Goal: Information Seeking & Learning: Learn about a topic

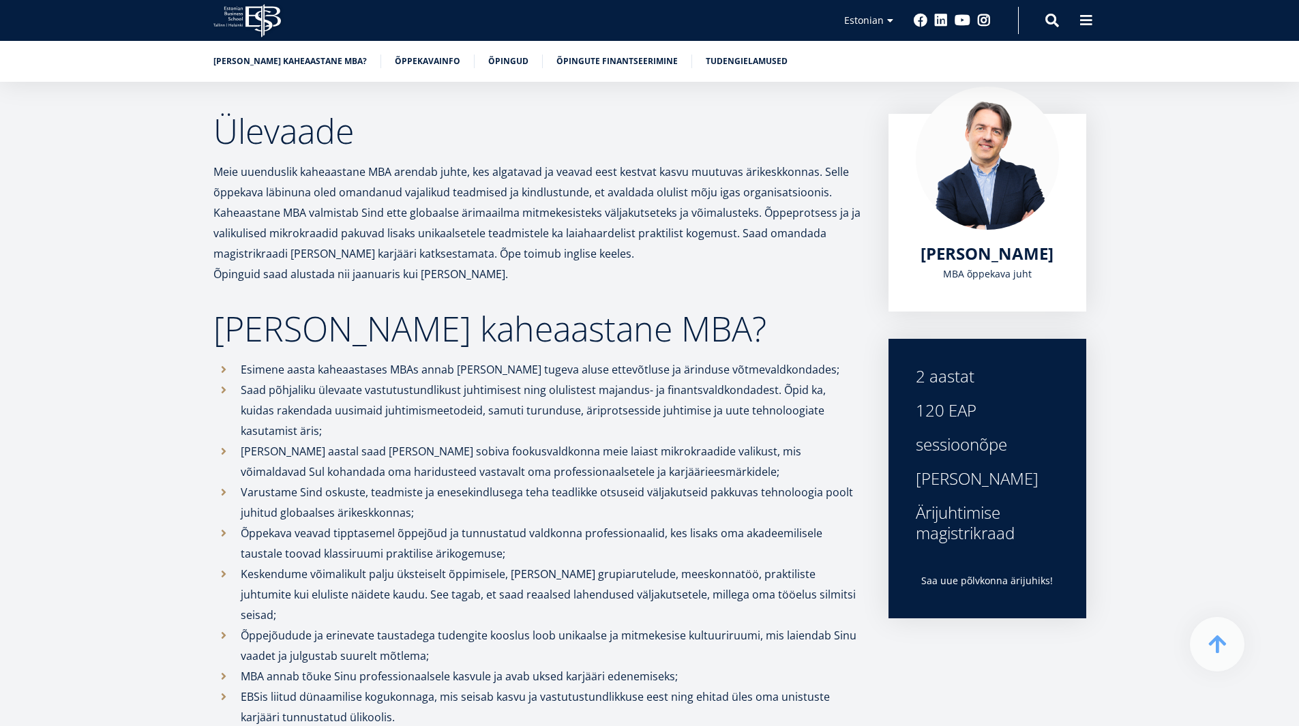
scroll to position [182, 0]
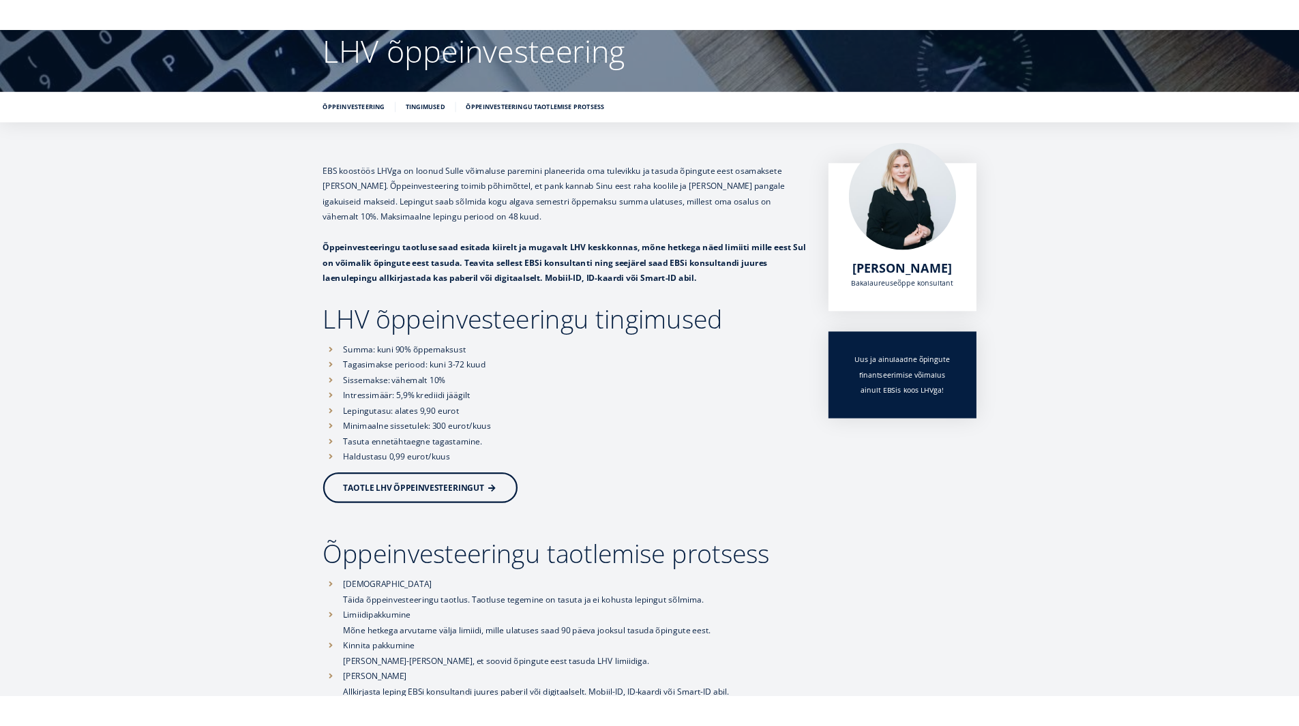
scroll to position [136, 0]
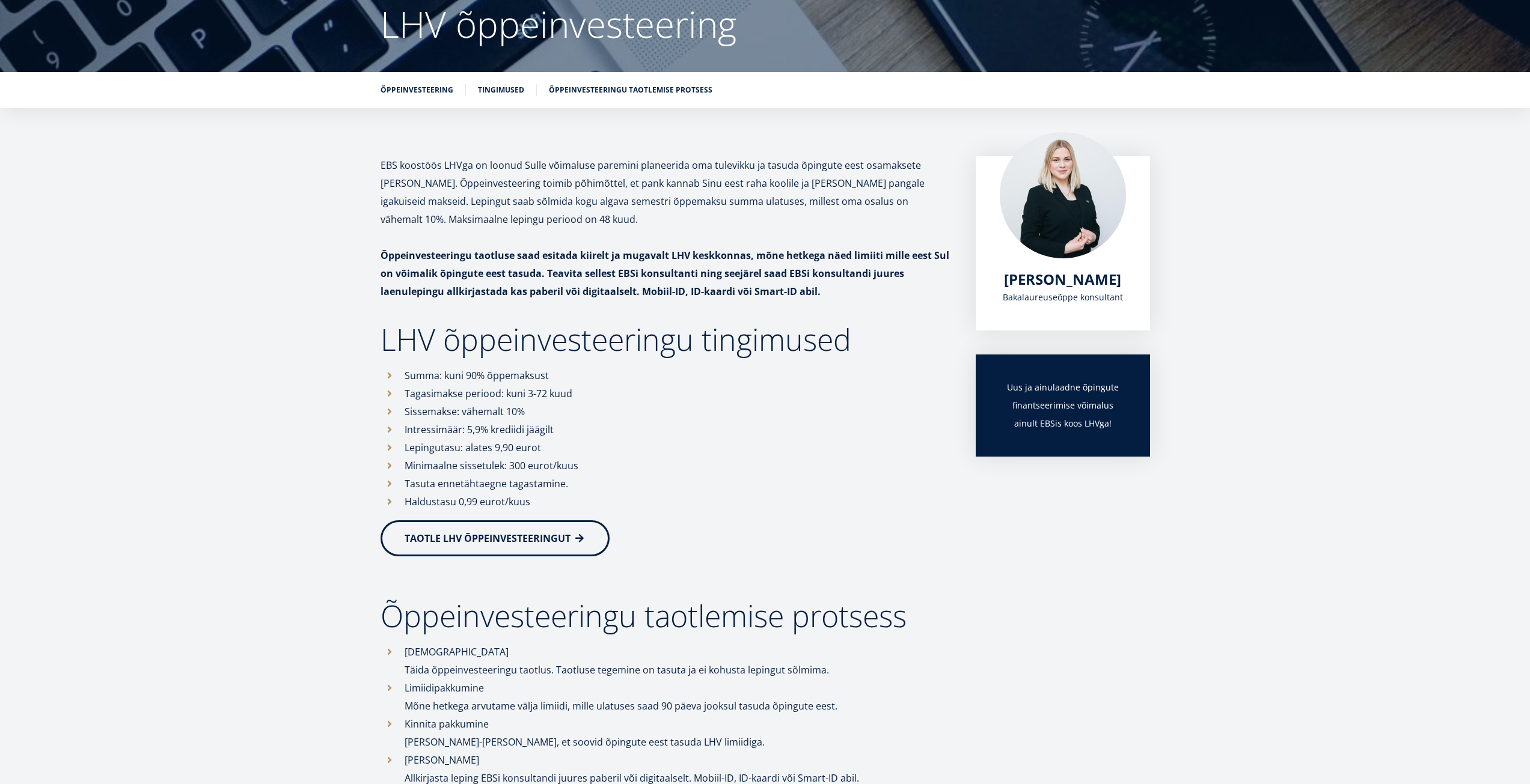
click at [486, 549] on link "TAOTLE LHV ÕPPEINVESTEERINGUT" at bounding box center [495, 538] width 229 height 36
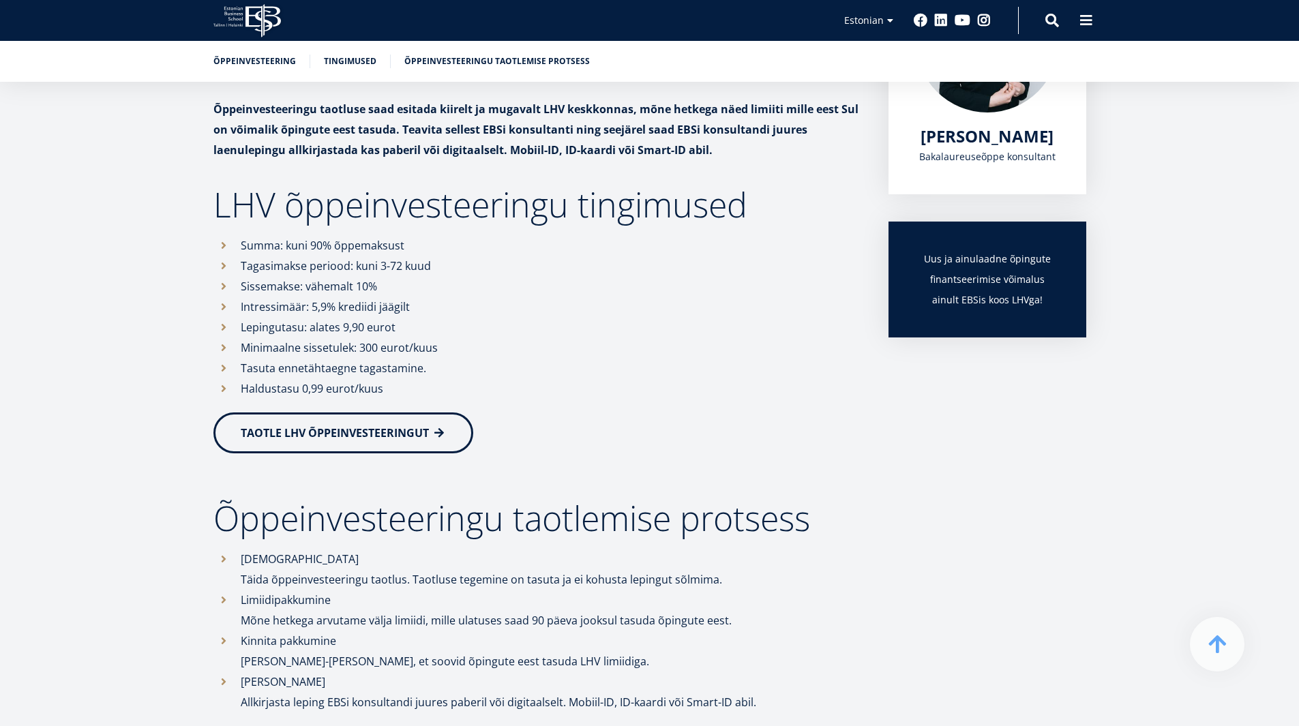
scroll to position [341, 0]
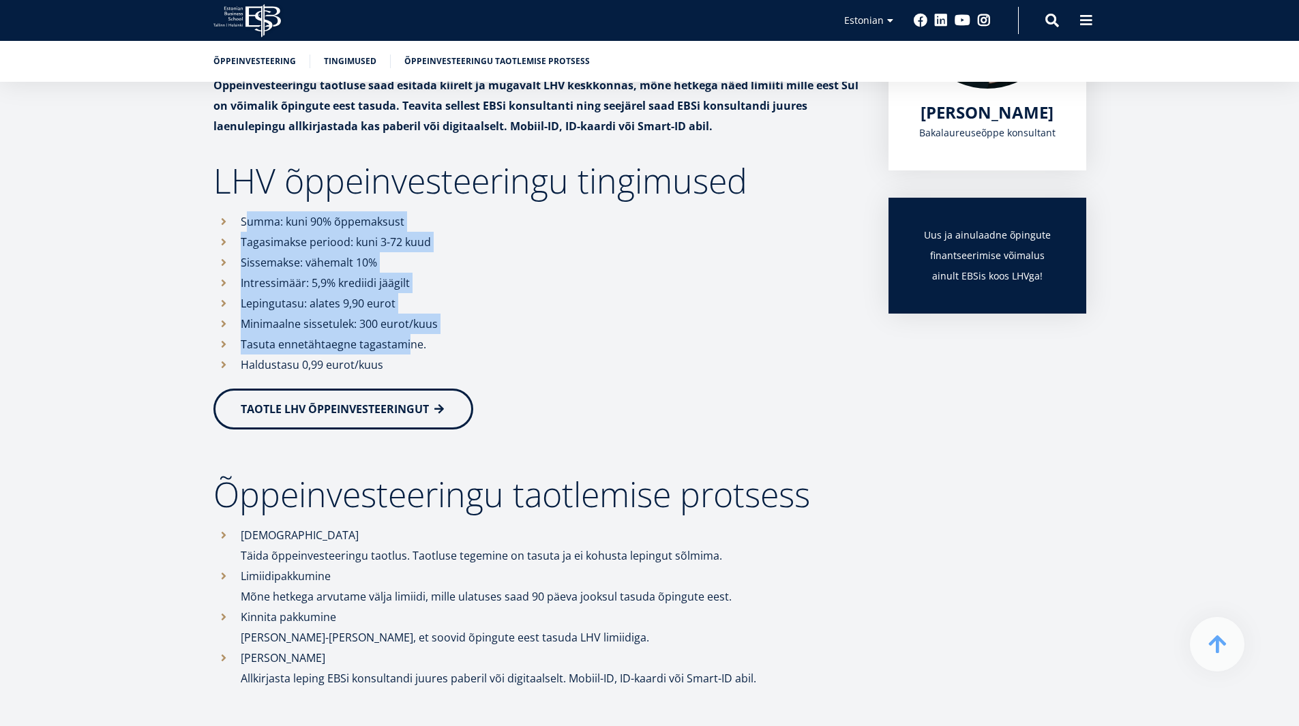
drag, startPoint x: 405, startPoint y: 352, endPoint x: 244, endPoint y: 223, distance: 206.2
click at [244, 223] on ul "Summa: kuni 90% õppemaksust Tagasimakse periood: kuni 3-72 kuud Sissemakse: väh…" at bounding box center [537, 293] width 648 height 164
click at [244, 223] on li "Summa: kuni 90% õppemaksust" at bounding box center [537, 221] width 648 height 20
drag, startPoint x: 415, startPoint y: 355, endPoint x: 236, endPoint y: 218, distance: 225.2
click at [236, 218] on ul "Summa: kuni 90% õppemaksust Tagasimakse periood: kuni 3-72 kuud Sissemakse: väh…" at bounding box center [537, 293] width 648 height 164
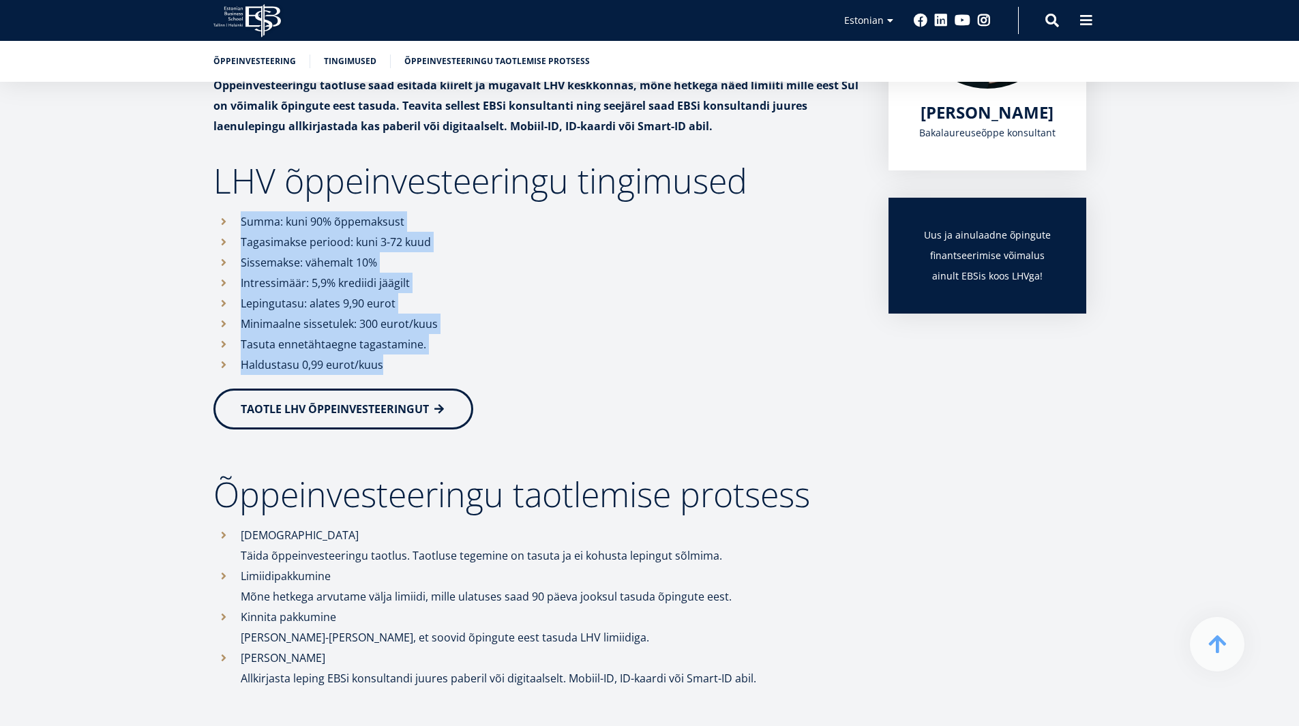
click at [236, 218] on li "Summa: kuni 90% õppemaksust" at bounding box center [537, 221] width 648 height 20
drag, startPoint x: 396, startPoint y: 364, endPoint x: 239, endPoint y: 224, distance: 210.1
click at [239, 224] on ul "Summa: kuni 90% õppemaksust Tagasimakse periood: kuni 3-72 kuud Sissemakse: väh…" at bounding box center [537, 293] width 648 height 164
click at [278, 250] on li "Tagasimakse periood: kuni 3-72 kuud" at bounding box center [537, 242] width 648 height 20
drag, startPoint x: 390, startPoint y: 370, endPoint x: 231, endPoint y: 215, distance: 221.8
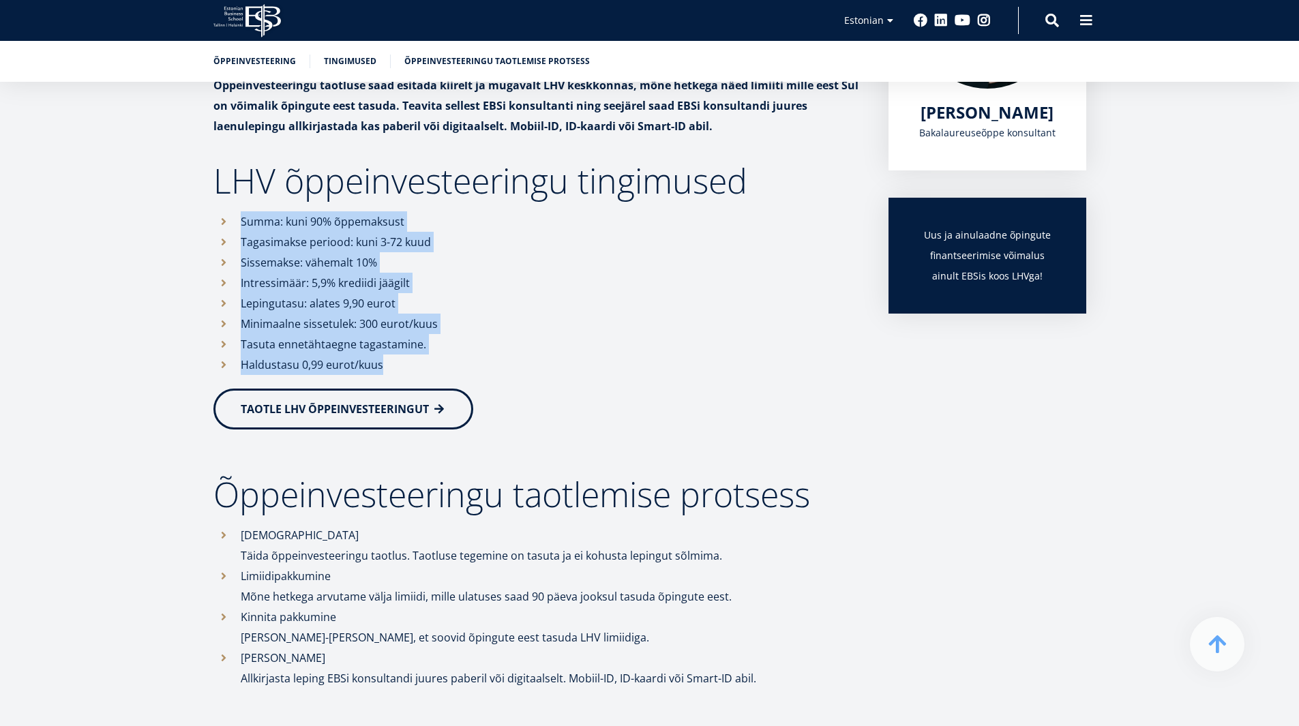
click at [231, 215] on ul "Summa: kuni 90% õppemaksust Tagasimakse periood: kuni 3-72 kuud Sissemakse: väh…" at bounding box center [537, 293] width 648 height 164
click at [368, 312] on li "Lepingutasu: alates 9,90 eurot" at bounding box center [537, 303] width 648 height 20
drag, startPoint x: 404, startPoint y: 359, endPoint x: 238, endPoint y: 216, distance: 219.1
click at [238, 216] on ul "Summa: kuni 90% õppemaksust Tagasimakse periood: kuni 3-72 kuud Sissemakse: väh…" at bounding box center [537, 293] width 648 height 164
click at [238, 216] on li "Summa: kuni 90% õppemaksust" at bounding box center [537, 221] width 648 height 20
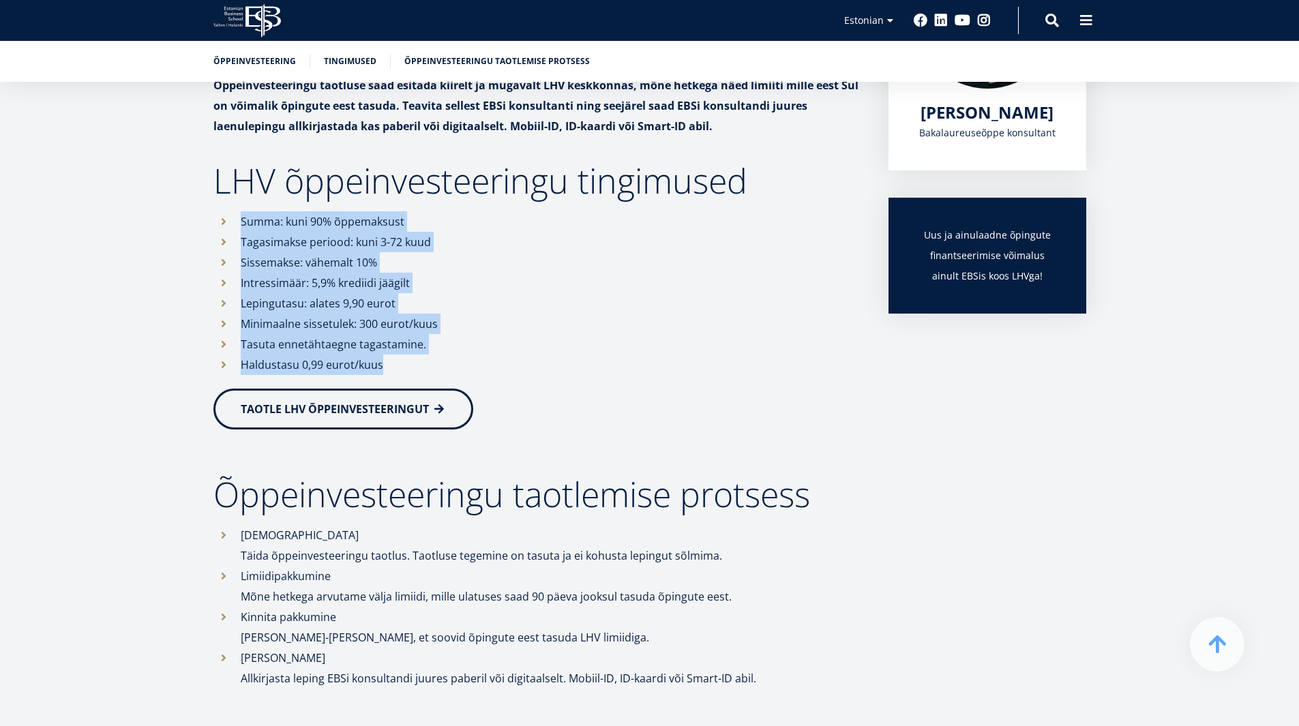
drag, startPoint x: 402, startPoint y: 360, endPoint x: 234, endPoint y: 221, distance: 218.5
click at [234, 221] on ul "Summa: kuni 90% õppemaksust Tagasimakse periood: kuni 3-72 kuud Sissemakse: väh…" at bounding box center [537, 293] width 648 height 164
click at [234, 221] on li "Summa: kuni 90% õppemaksust" at bounding box center [537, 221] width 648 height 20
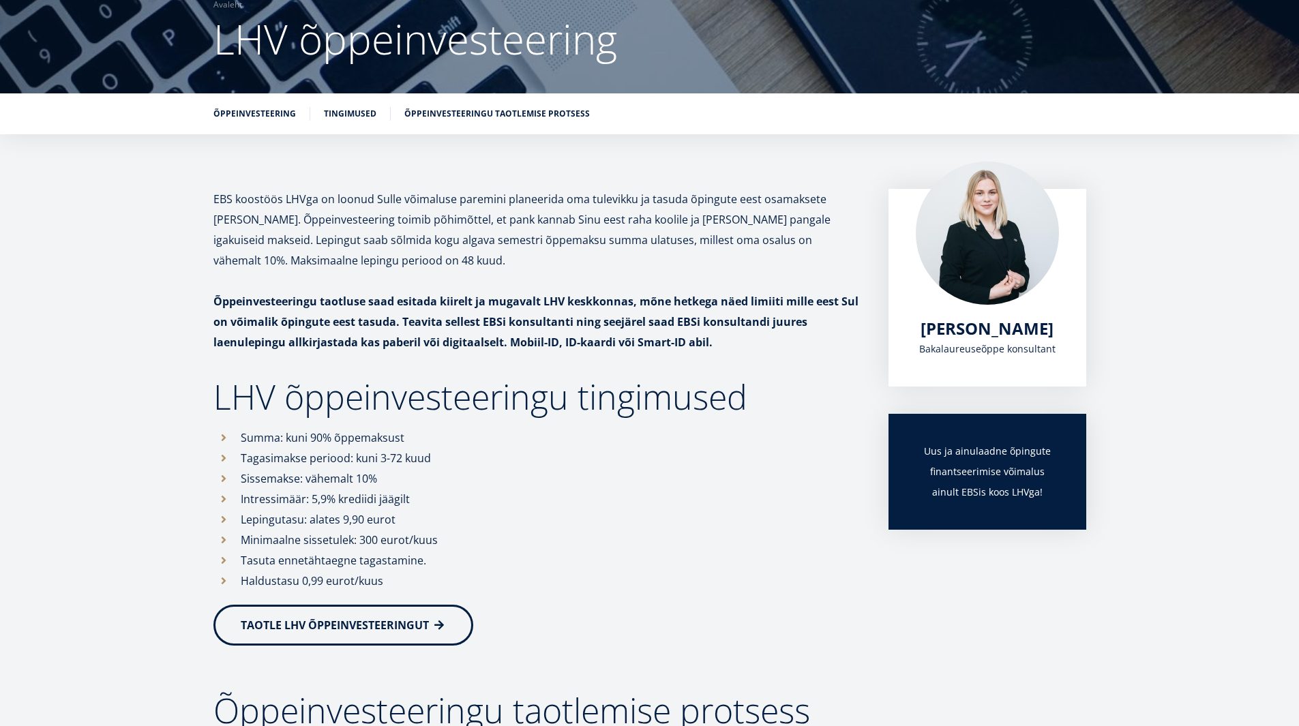
scroll to position [156, 0]
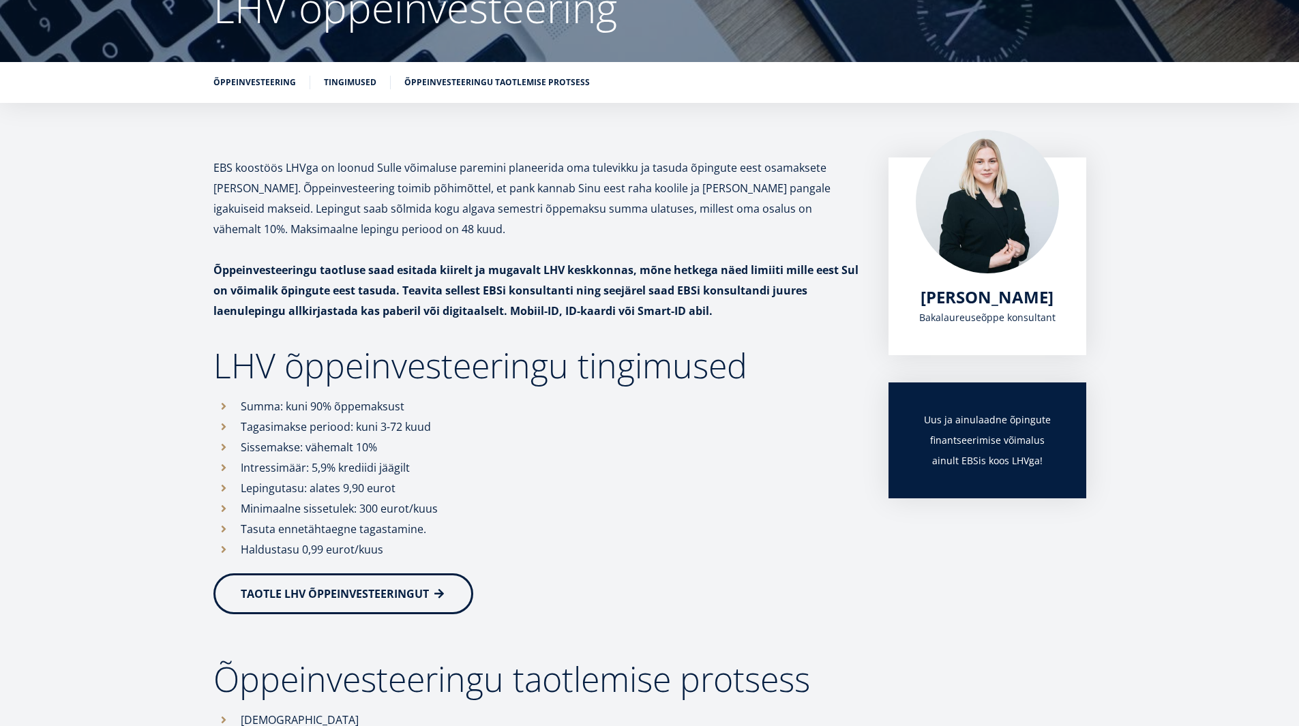
drag, startPoint x: 200, startPoint y: 370, endPoint x: 816, endPoint y: 365, distance: 615.8
click at [816, 365] on div "EBS koostöös LHVga on loonud Sulle võimaluse paremini planeerida oma tulevikku …" at bounding box center [650, 563] width 982 height 811
click at [794, 368] on h2 "LHV õppeinvesteeringu tingimused" at bounding box center [537, 365] width 648 height 34
drag, startPoint x: 747, startPoint y: 366, endPoint x: 194, endPoint y: 385, distance: 552.7
click at [188, 384] on div "EBS koostöös LHVga on loonud Sulle võimaluse paremini planeerida oma tulevikku …" at bounding box center [650, 563] width 982 height 811
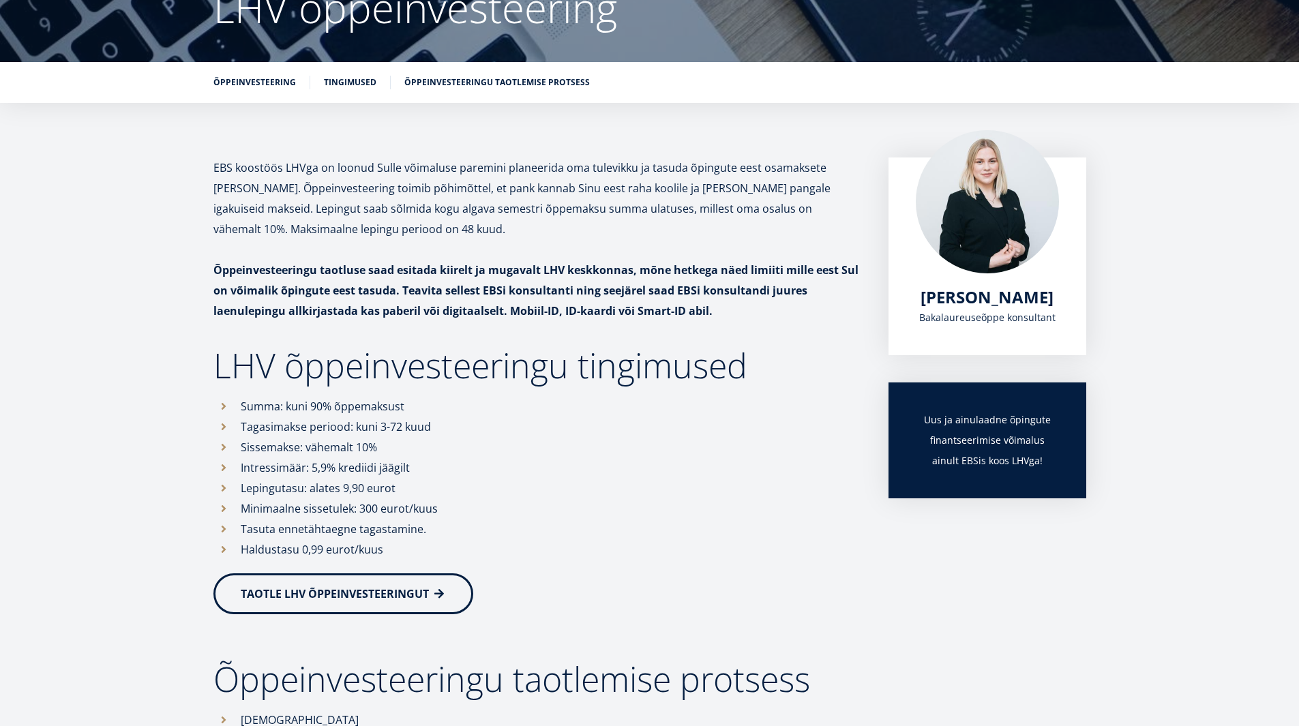
click at [203, 385] on div "EBS koostöös LHVga on loonud Sulle võimaluse paremini planeerida oma tulevikku …" at bounding box center [650, 563] width 982 height 811
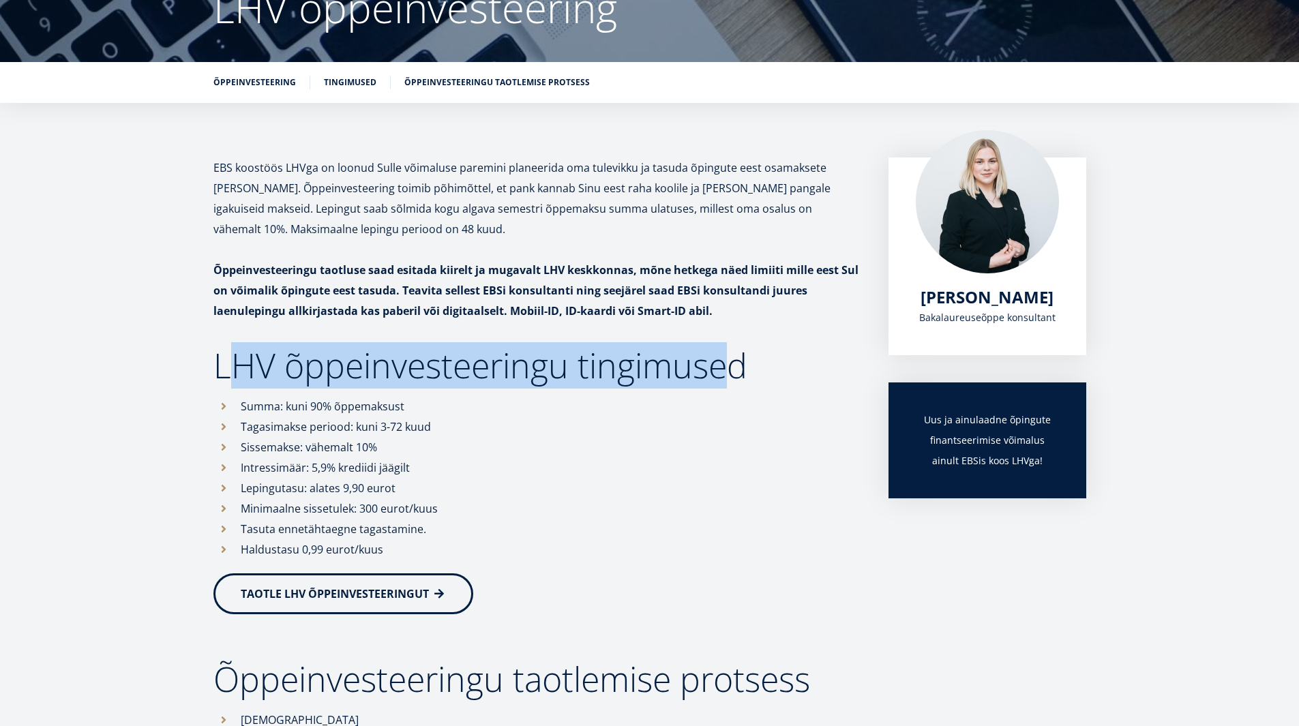
drag, startPoint x: 261, startPoint y: 372, endPoint x: 732, endPoint y: 372, distance: 471.2
click at [732, 372] on h2 "LHV õppeinvesteeringu tingimused" at bounding box center [537, 365] width 648 height 34
click at [730, 378] on h2 "LHV õppeinvesteeringu tingimused" at bounding box center [537, 365] width 648 height 34
click at [730, 366] on h2 "LHV õppeinvesteeringu tingimused" at bounding box center [537, 365] width 648 height 34
drag, startPoint x: 728, startPoint y: 367, endPoint x: 233, endPoint y: 376, distance: 494.5
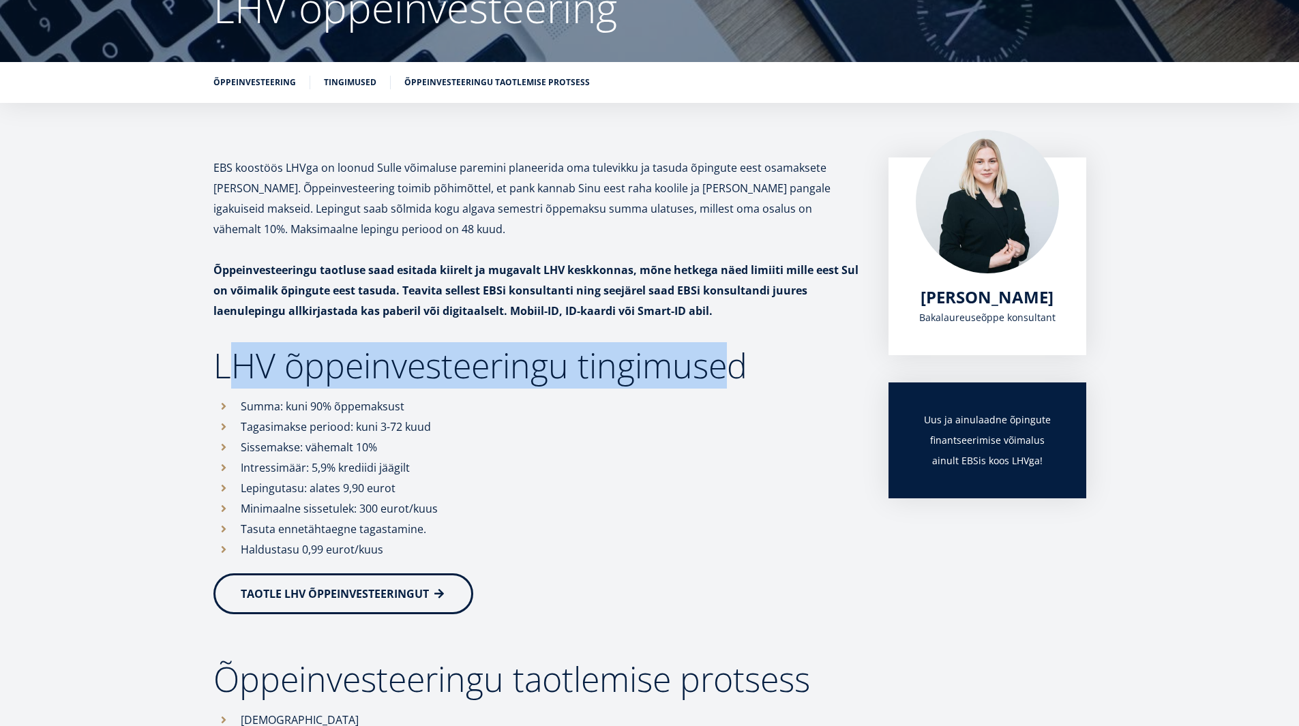
click at [233, 376] on h2 "LHV õppeinvesteeringu tingimused" at bounding box center [537, 365] width 648 height 34
click at [235, 370] on h2 "LHV õppeinvesteeringu tingimused" at bounding box center [537, 365] width 648 height 34
drag, startPoint x: 233, startPoint y: 370, endPoint x: 725, endPoint y: 373, distance: 491.7
click at [725, 373] on h2 "LHV õppeinvesteeringu tingimused" at bounding box center [537, 365] width 648 height 34
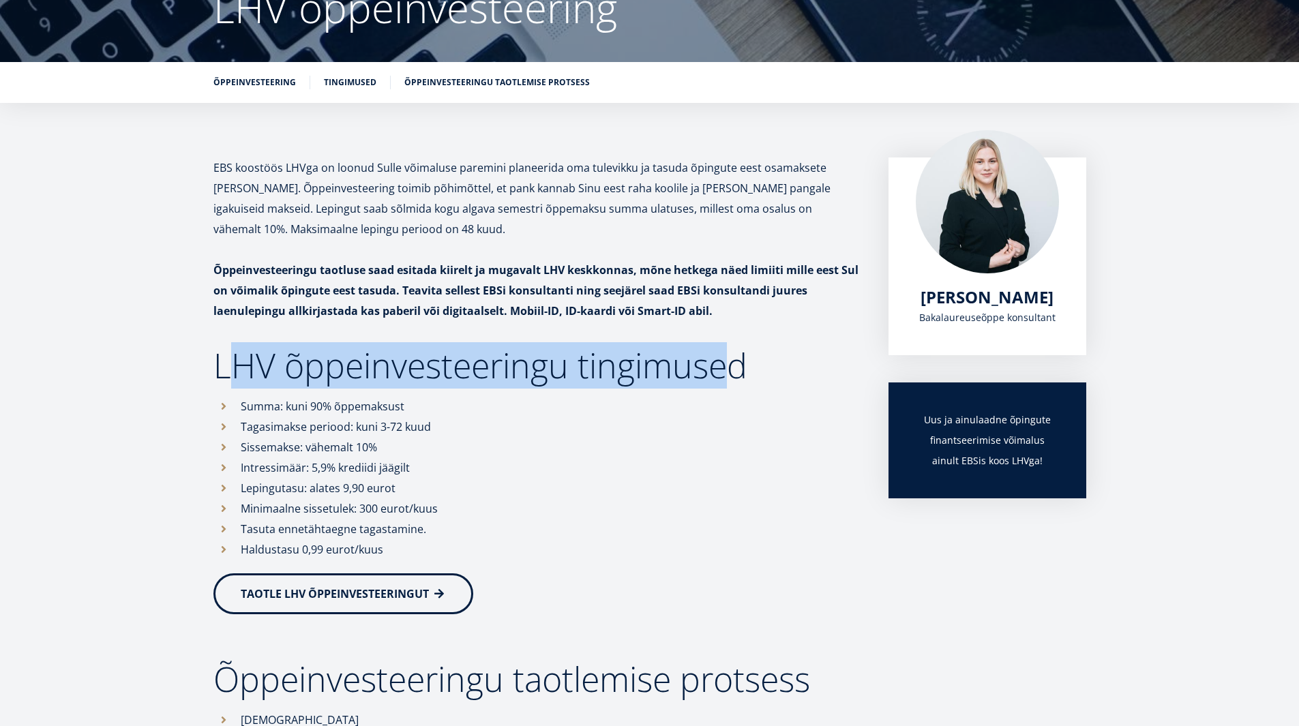
drag, startPoint x: 725, startPoint y: 370, endPoint x: 237, endPoint y: 381, distance: 488.4
click at [237, 381] on h2 "LHV õppeinvesteeringu tingimused" at bounding box center [537, 365] width 648 height 34
click at [237, 377] on h2 "LHV õppeinvesteeringu tingimused" at bounding box center [537, 365] width 648 height 34
drag, startPoint x: 233, startPoint y: 370, endPoint x: 731, endPoint y: 367, distance: 497.8
click at [731, 367] on h2 "LHV õppeinvesteeringu tingimused" at bounding box center [537, 365] width 648 height 34
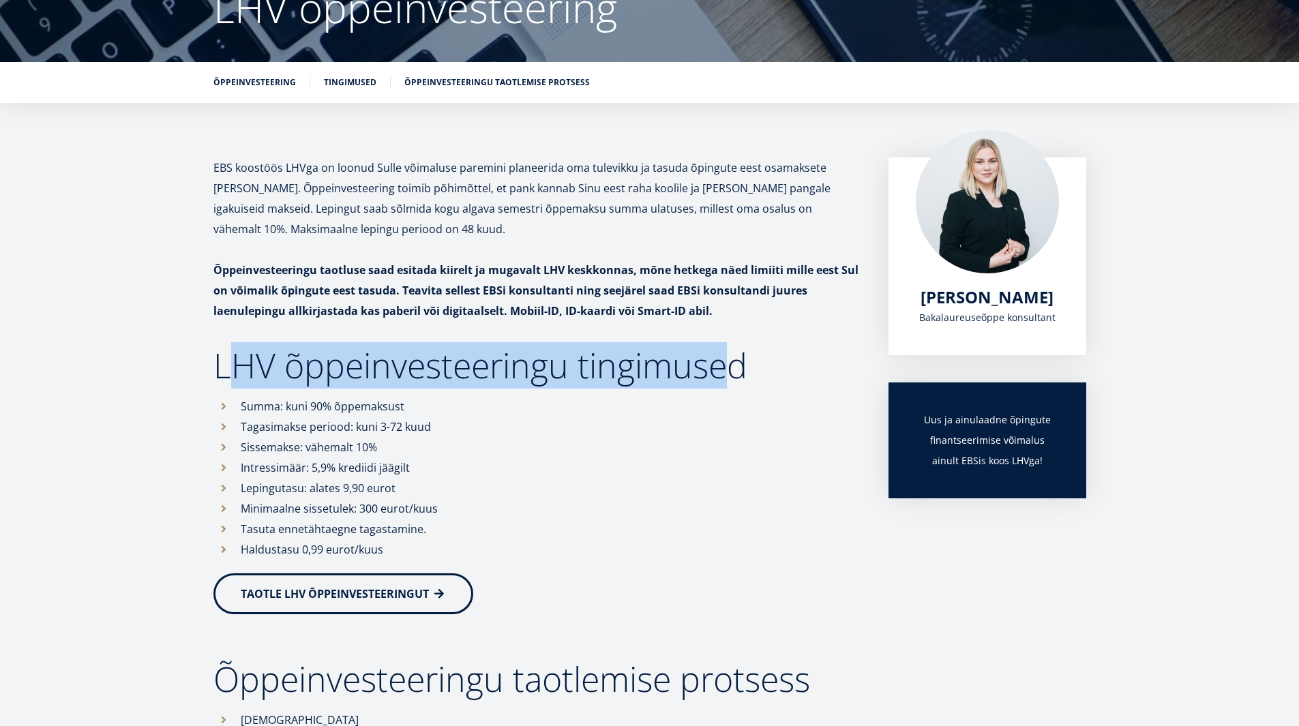
click at [726, 371] on h2 "LHV õppeinvesteeringu tingimused" at bounding box center [537, 365] width 648 height 34
drag, startPoint x: 726, startPoint y: 374, endPoint x: 231, endPoint y: 380, distance: 494.4
click at [231, 380] on h2 "LHV õppeinvesteeringu tingimused" at bounding box center [537, 365] width 648 height 34
click at [231, 379] on h2 "LHV õppeinvesteeringu tingimused" at bounding box center [537, 365] width 648 height 34
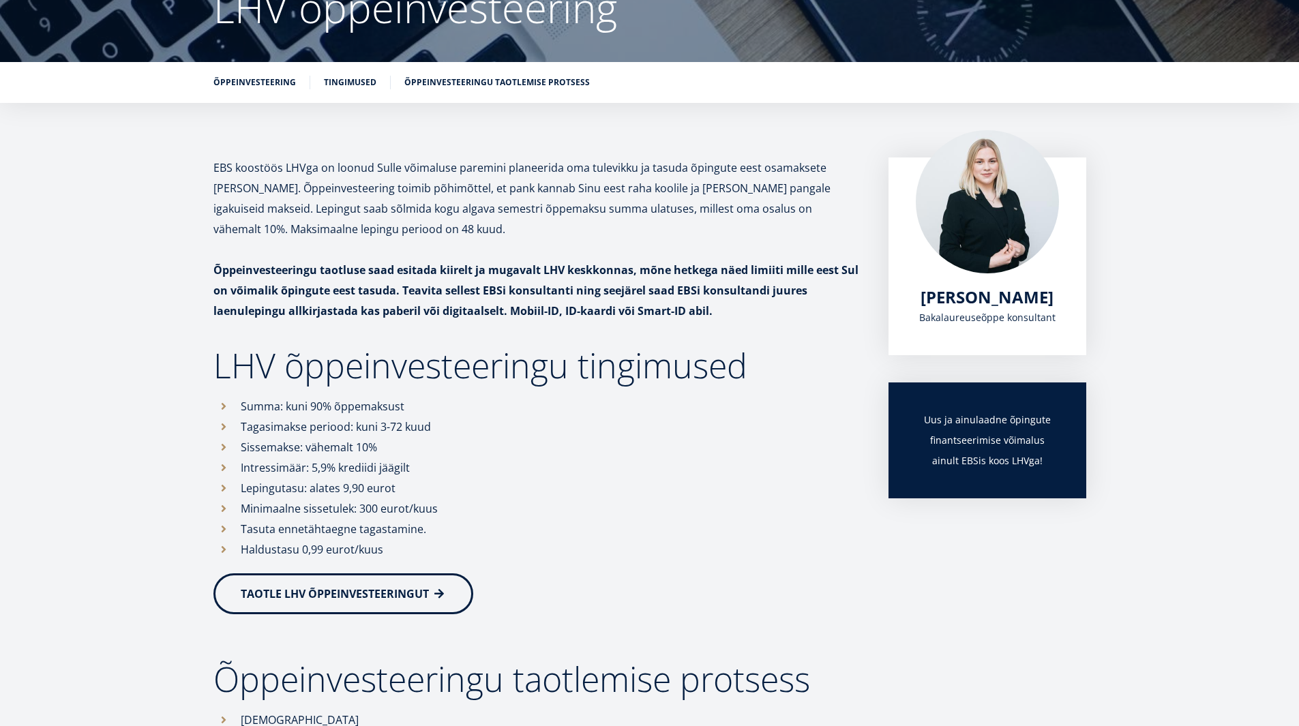
click at [333, 233] on p "EBS koostöös LHVga on loonud Sulle võimaluse paremini planeerida oma tulevikku …" at bounding box center [537, 199] width 648 height 82
click at [333, 235] on p "EBS koostöös LHVga on loonud Sulle võimaluse paremini planeerida oma tulevikku …" at bounding box center [537, 199] width 648 height 82
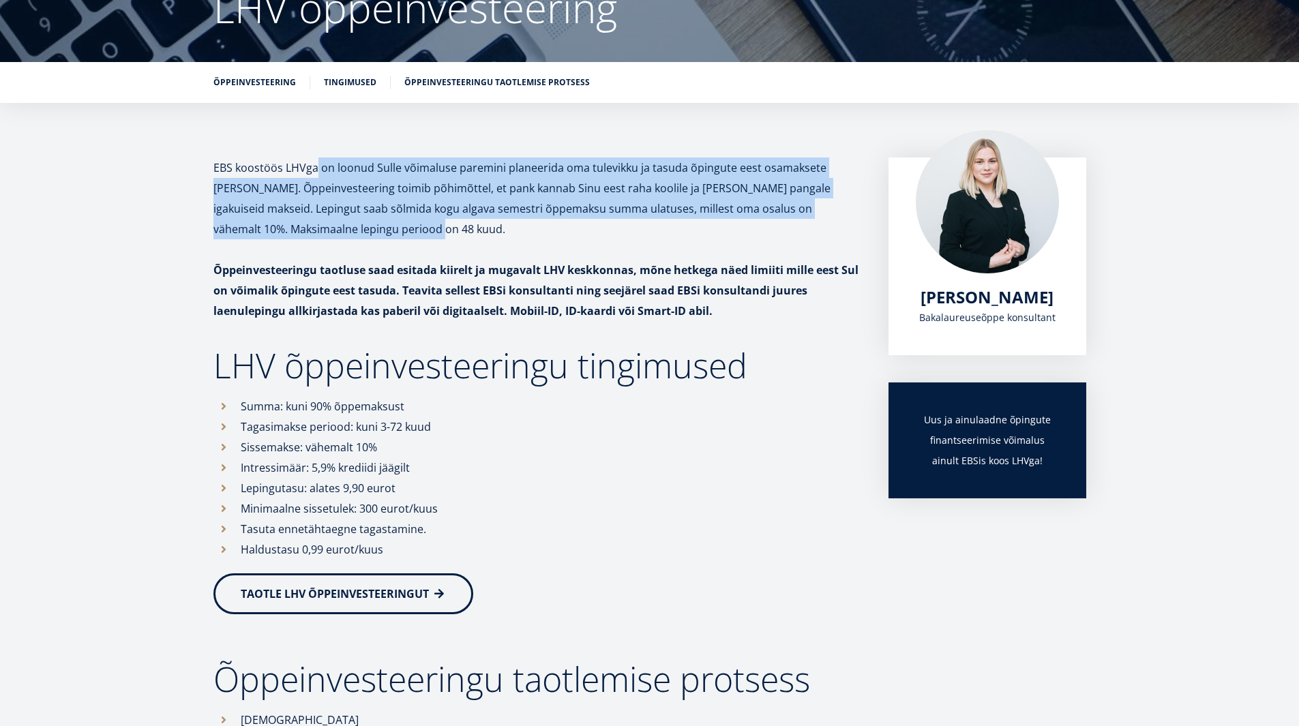
drag, startPoint x: 318, startPoint y: 213, endPoint x: 318, endPoint y: 169, distance: 44.3
click at [318, 169] on p "EBS koostöös LHVga on loonud Sulle võimaluse paremini planeerida oma tulevikku …" at bounding box center [537, 199] width 648 height 82
click at [318, 170] on p "EBS koostöös LHVga on loonud Sulle võimaluse paremini planeerida oma tulevikku …" at bounding box center [537, 199] width 648 height 82
drag, startPoint x: 319, startPoint y: 200, endPoint x: 318, endPoint y: 167, distance: 32.7
click at [318, 167] on p "EBS koostöös LHVga on loonud Sulle võimaluse paremini planeerida oma tulevikku …" at bounding box center [537, 199] width 648 height 82
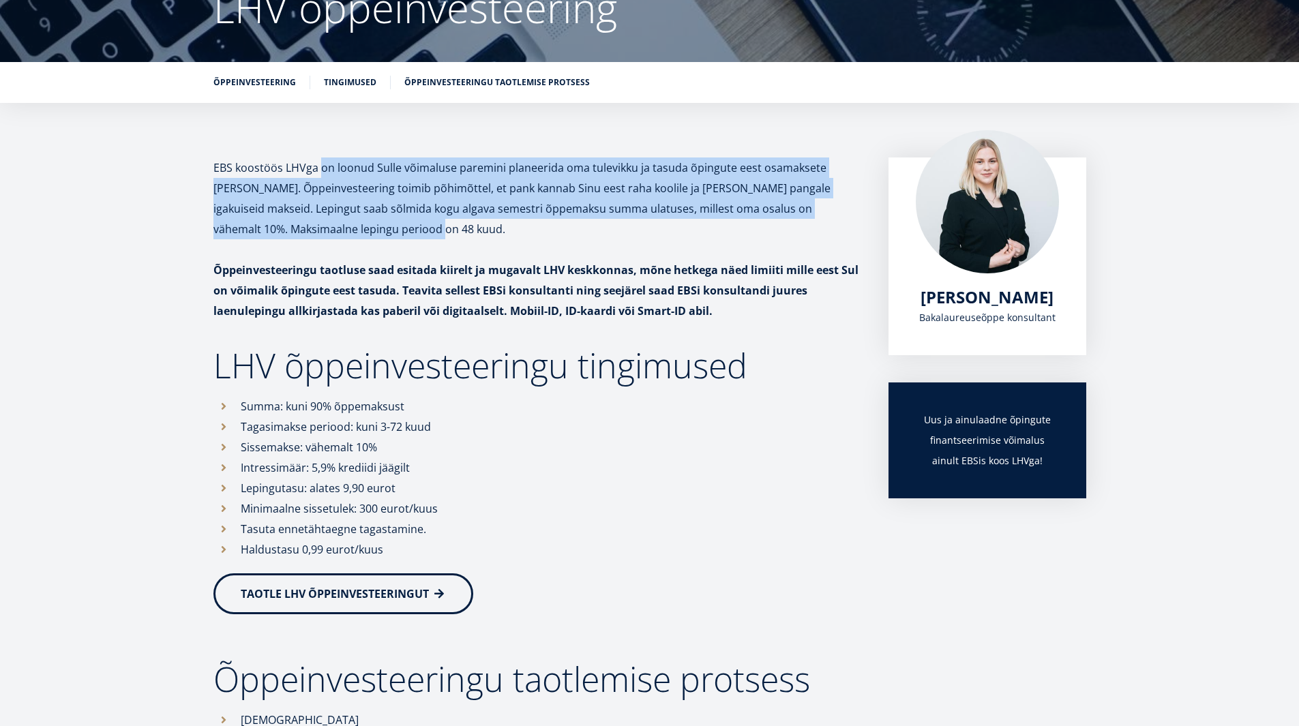
click at [320, 170] on p "EBS koostöös LHVga on loonud Sulle võimaluse paremini planeerida oma tulevikku …" at bounding box center [537, 199] width 648 height 82
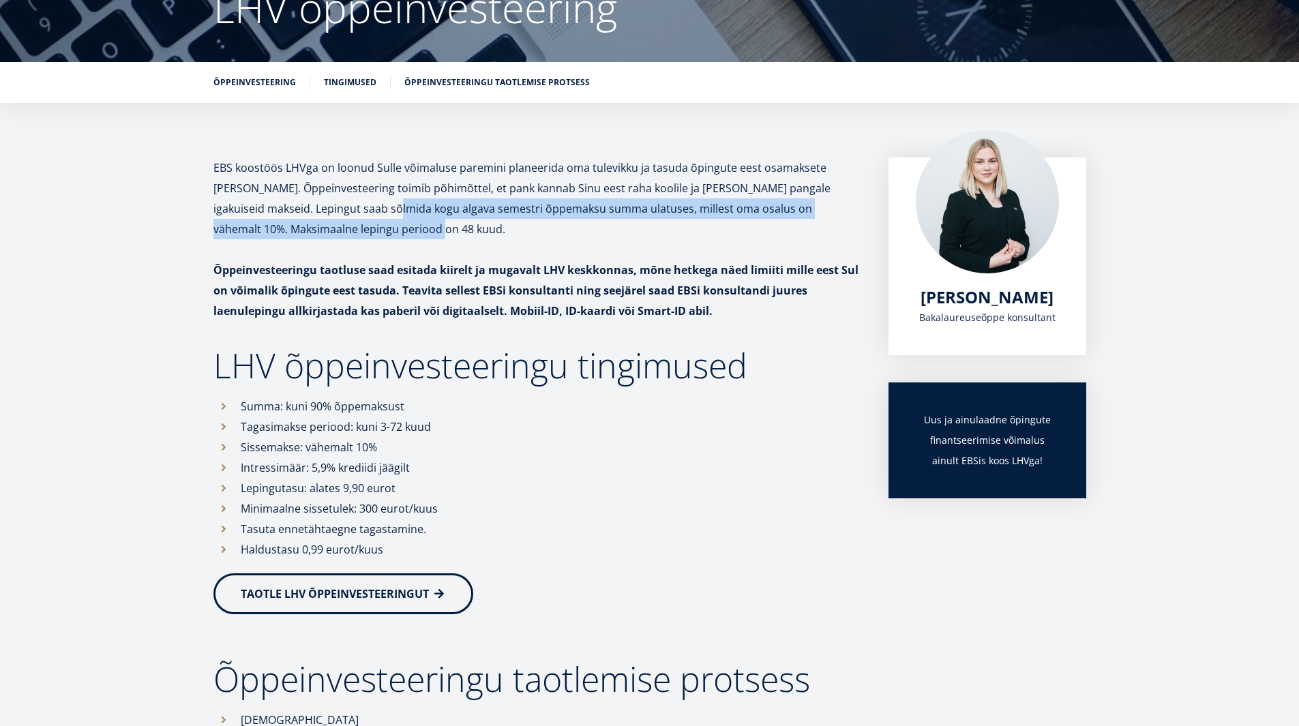
drag, startPoint x: 327, startPoint y: 237, endPoint x: 314, endPoint y: 218, distance: 22.7
click at [314, 218] on p "EBS koostöös LHVga on loonud Sulle võimaluse paremini planeerida oma tulevikku …" at bounding box center [537, 199] width 648 height 82
click at [314, 213] on p "EBS koostöös LHVga on loonud Sulle võimaluse paremini planeerida oma tulevikku …" at bounding box center [537, 199] width 648 height 82
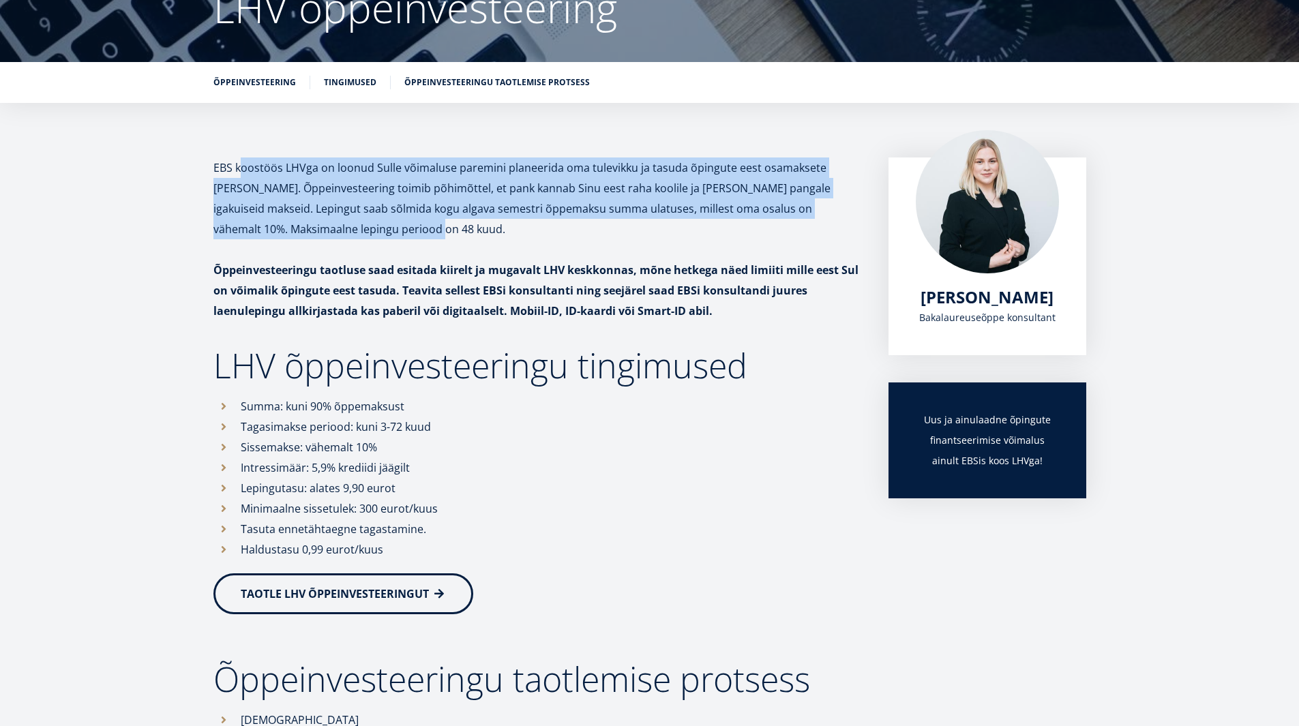
drag, startPoint x: 241, startPoint y: 172, endPoint x: 473, endPoint y: 228, distance: 239.3
click at [473, 228] on p "EBS koostöös LHVga on loonud Sulle võimaluse paremini planeerida oma tulevikku …" at bounding box center [537, 199] width 648 height 82
drag, startPoint x: 438, startPoint y: 233, endPoint x: 317, endPoint y: 167, distance: 137.6
click at [317, 167] on p "EBS koostöös LHVga on loonud Sulle võimaluse paremini planeerida oma tulevikku …" at bounding box center [537, 199] width 648 height 82
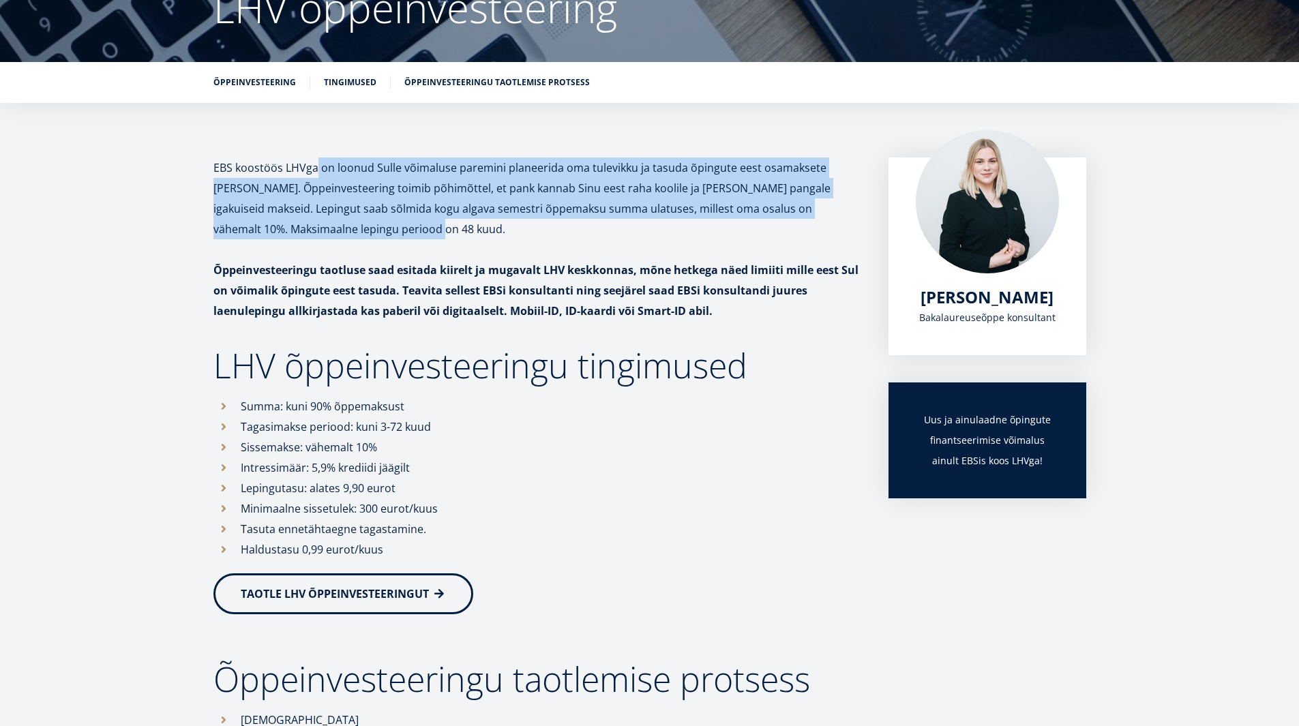
click at [317, 167] on p "EBS koostöös LHVga on loonud Sulle võimaluse paremini planeerida oma tulevikku …" at bounding box center [537, 199] width 648 height 82
drag, startPoint x: 326, startPoint y: 235, endPoint x: 301, endPoint y: 161, distance: 77.6
click at [301, 161] on p "EBS koostöös LHVga on loonud Sulle võimaluse paremini planeerida oma tulevikku …" at bounding box center [537, 199] width 648 height 82
drag, startPoint x: 328, startPoint y: 232, endPoint x: 317, endPoint y: 168, distance: 65.0
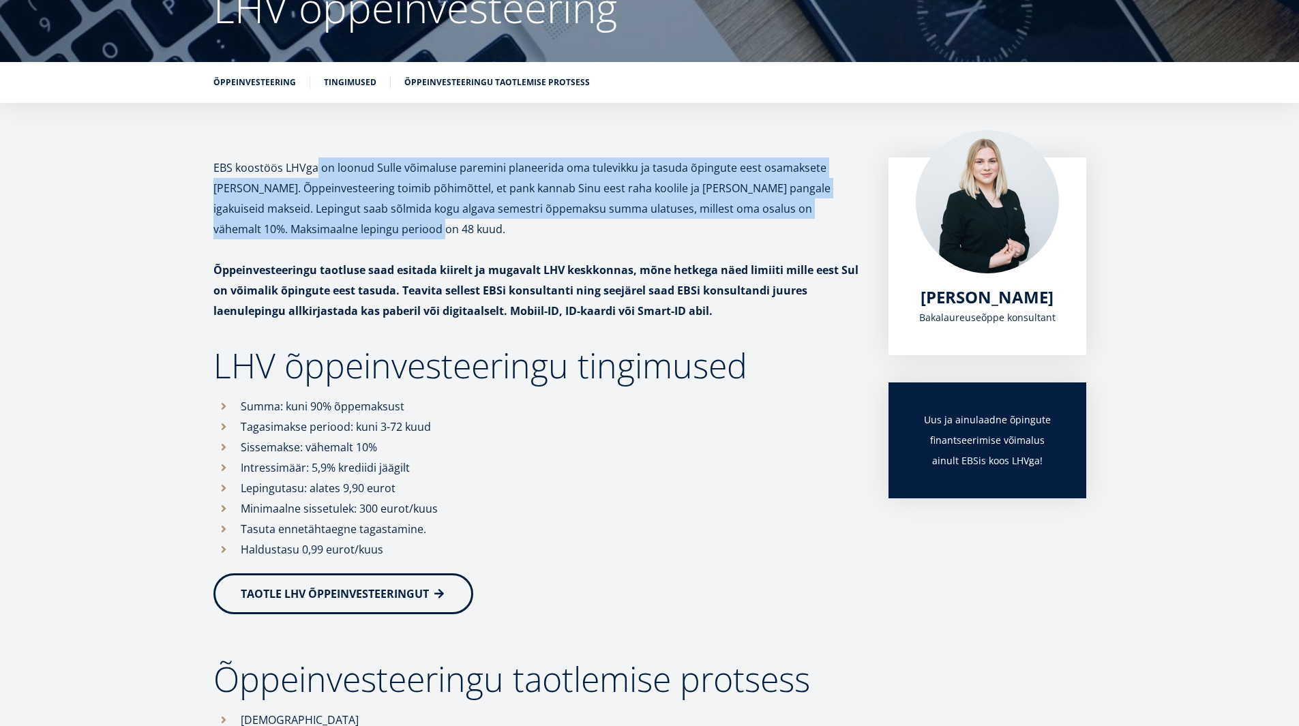
click at [317, 168] on p "EBS koostöös LHVga on loonud Sulle võimaluse paremini planeerida oma tulevikku …" at bounding box center [537, 199] width 648 height 82
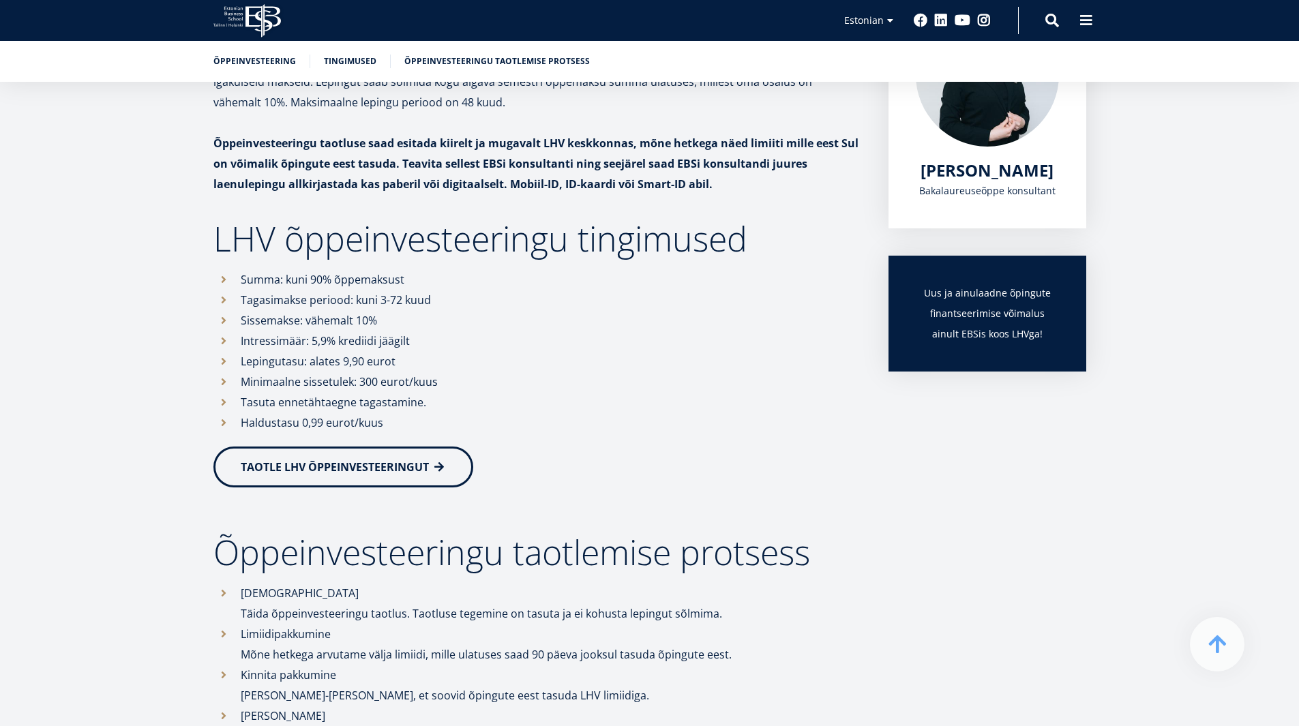
scroll to position [293, 0]
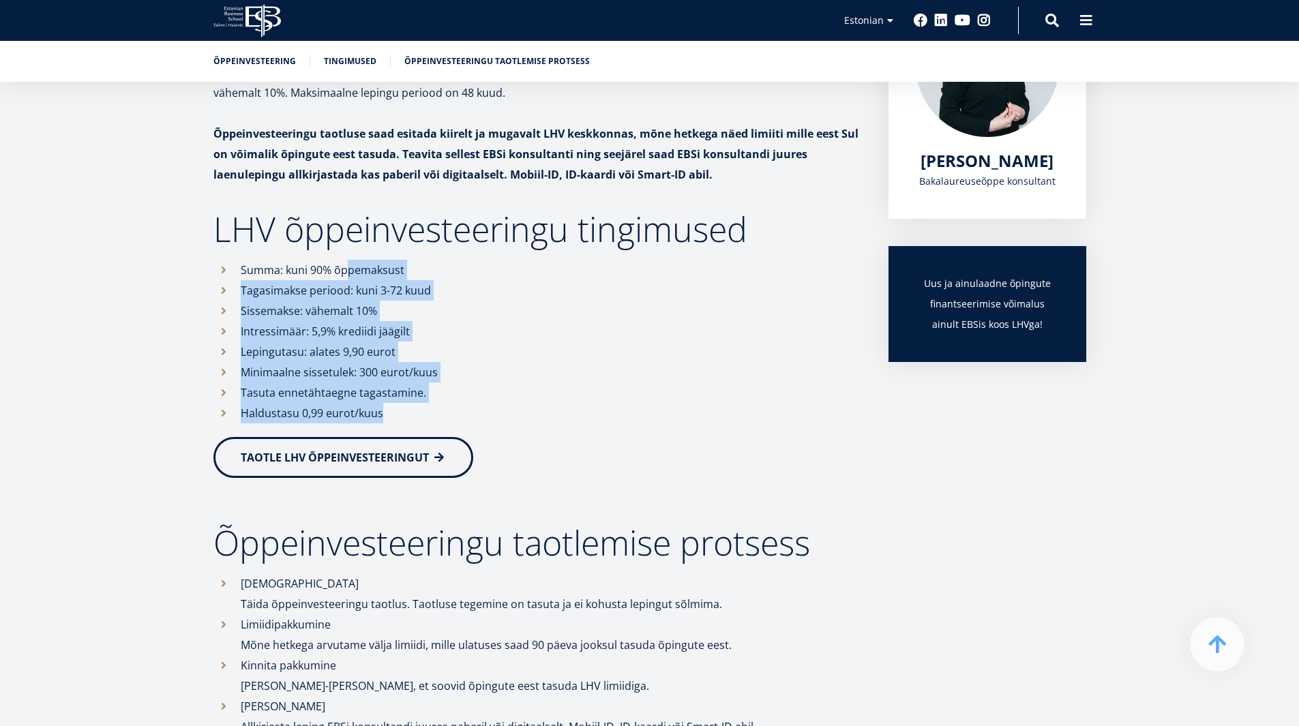
drag, startPoint x: 390, startPoint y: 412, endPoint x: 351, endPoint y: 274, distance: 143.3
click at [351, 274] on ul "Summa: kuni 90% õppemaksust Tagasimakse periood: kuni 3-72 kuud Sissemakse: väh…" at bounding box center [537, 342] width 648 height 164
click at [351, 274] on li "Summa: kuni 90% õppemaksust" at bounding box center [537, 270] width 648 height 20
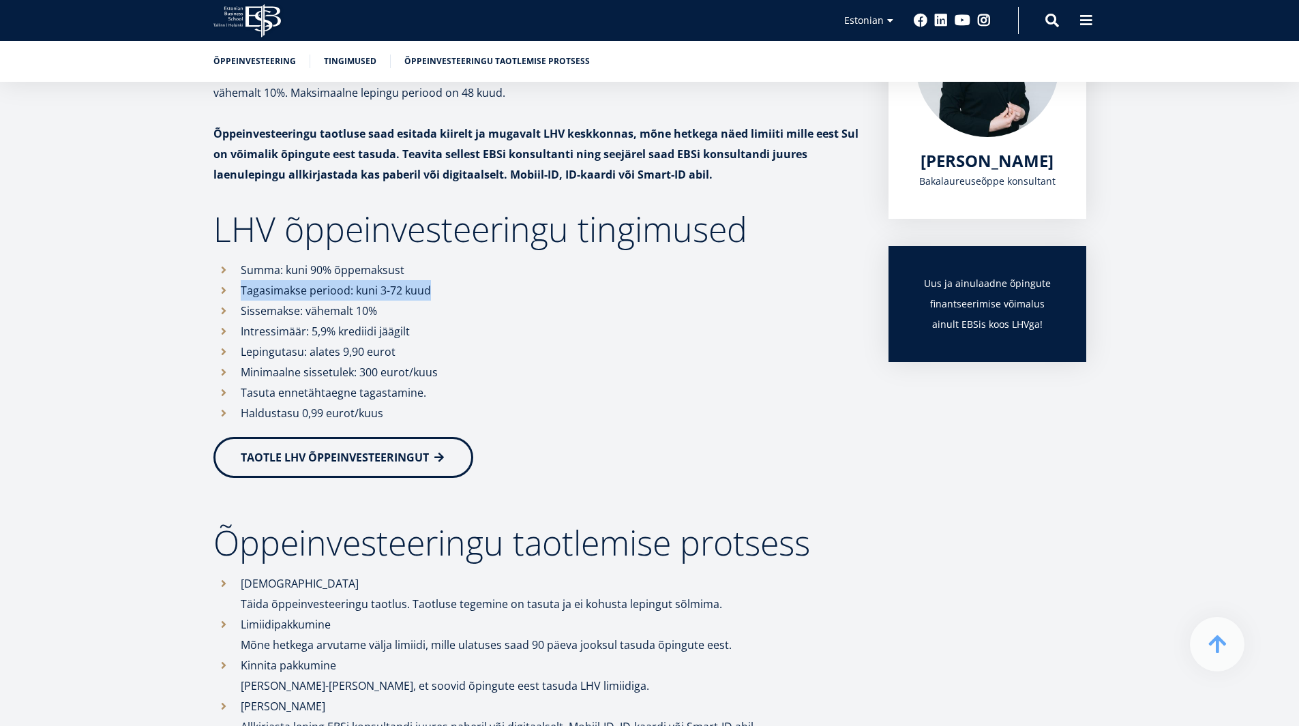
drag, startPoint x: 239, startPoint y: 295, endPoint x: 472, endPoint y: 291, distance: 233.3
click at [472, 291] on li "Tagasimakse periood: kuni 3-72 kuud" at bounding box center [537, 290] width 648 height 20
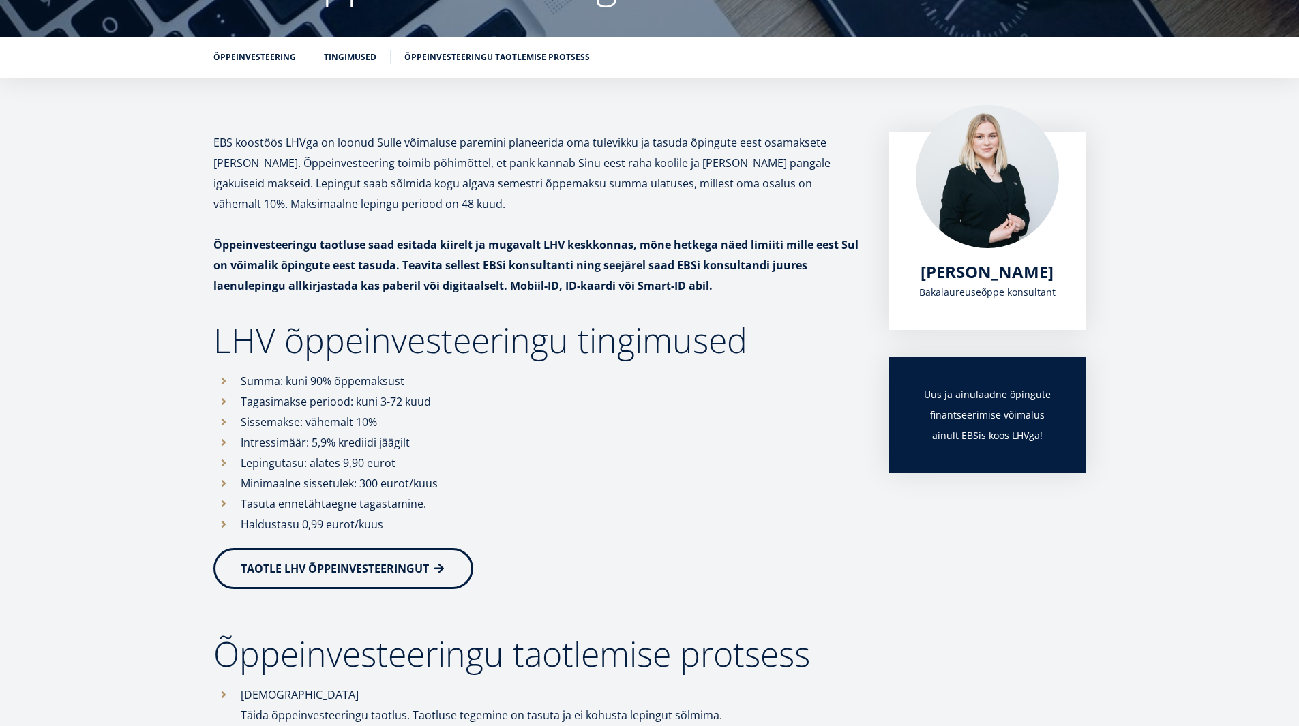
scroll to position [182, 0]
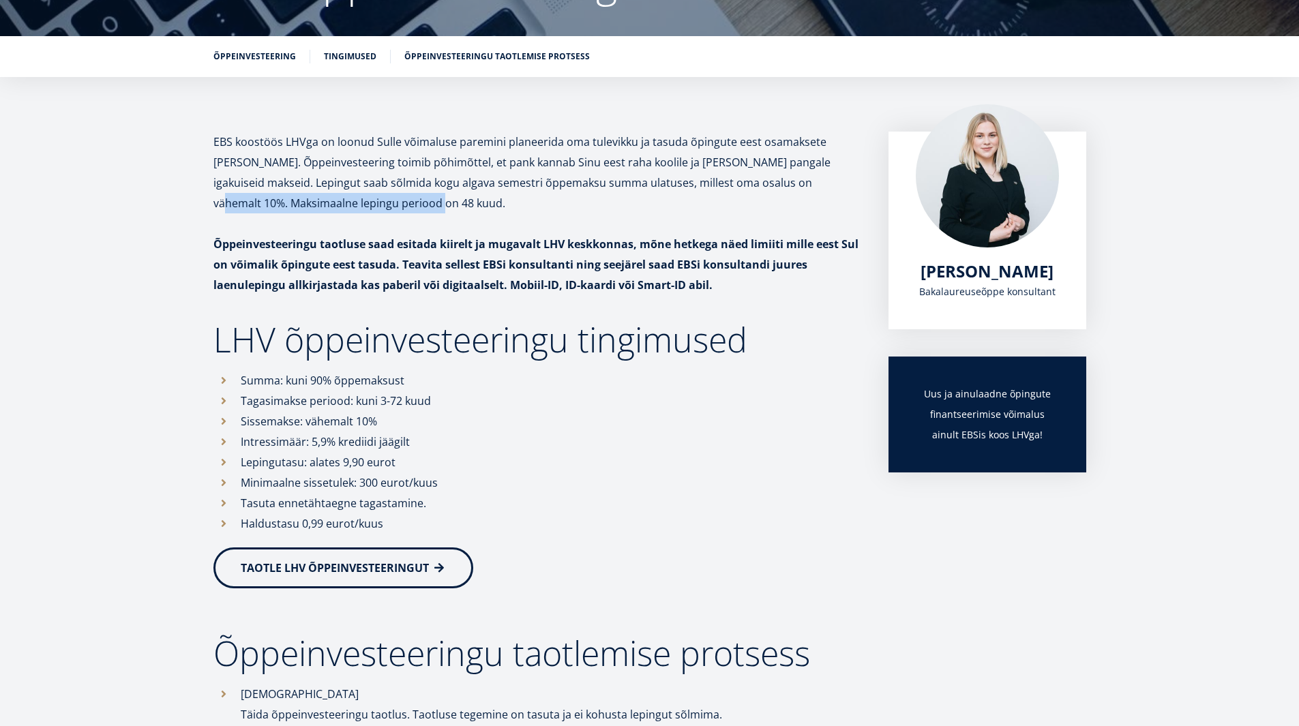
drag, startPoint x: 777, startPoint y: 183, endPoint x: 337, endPoint y: 204, distance: 441.0
click at [337, 204] on p "EBS koostöös LHVga on loonud Sulle võimaluse paremini planeerida oma tulevikku …" at bounding box center [537, 173] width 648 height 82
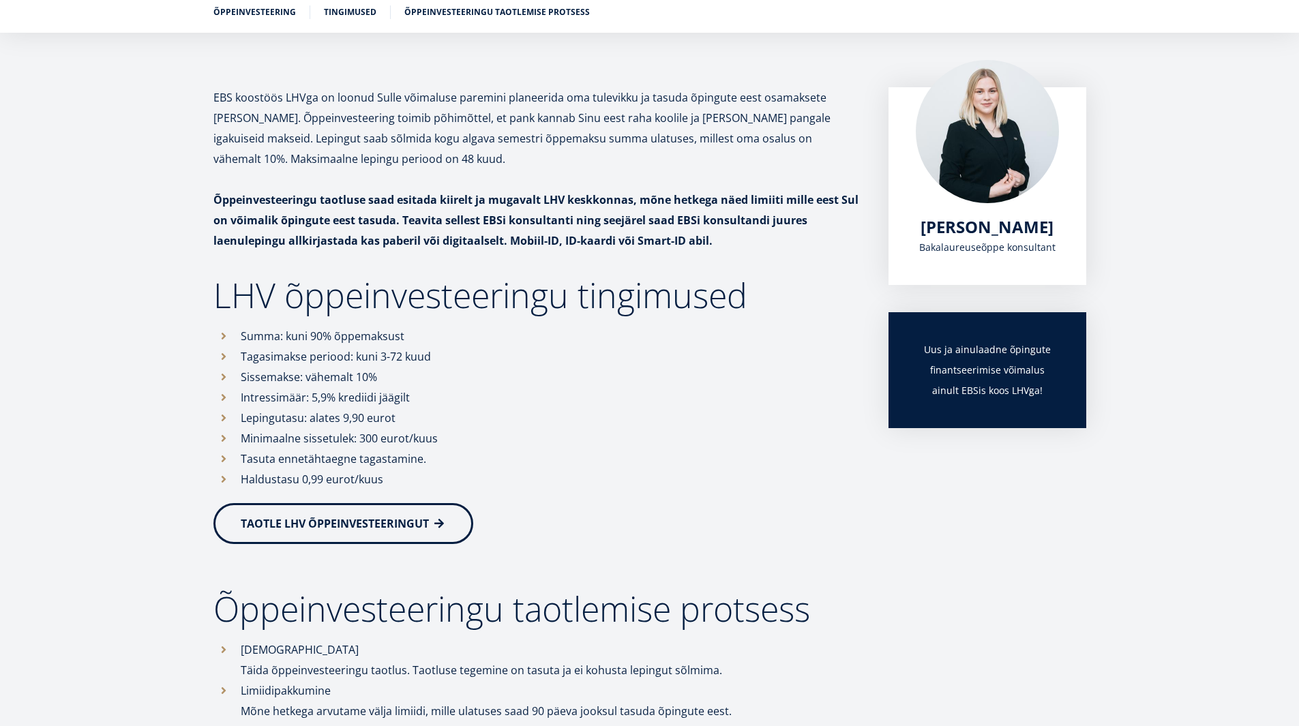
scroll to position [250, 0]
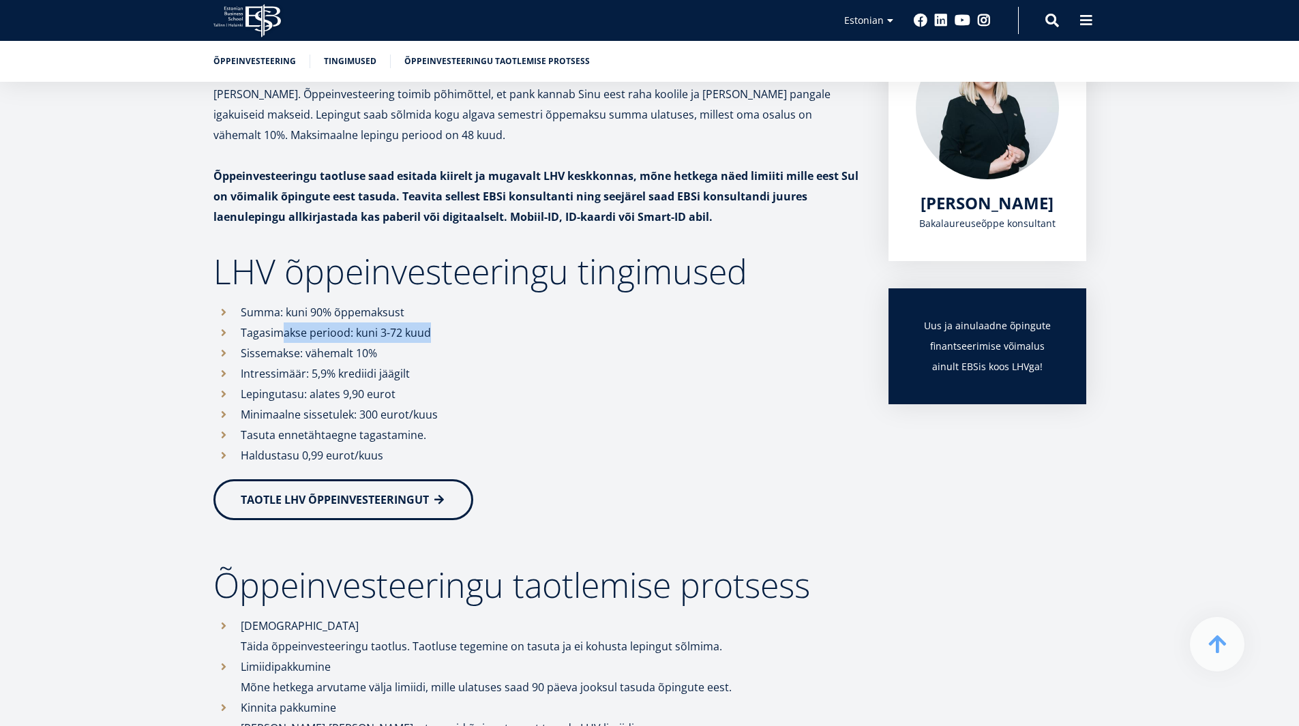
drag, startPoint x: 438, startPoint y: 335, endPoint x: 278, endPoint y: 336, distance: 159.6
click at [278, 336] on li "Tagasimakse periood: kuni 3-72 kuud" at bounding box center [537, 333] width 648 height 20
drag, startPoint x: 256, startPoint y: 336, endPoint x: 449, endPoint y: 333, distance: 193.0
click at [449, 333] on li "Tagasimakse periood: kuni 3-72 kuud" at bounding box center [537, 333] width 648 height 20
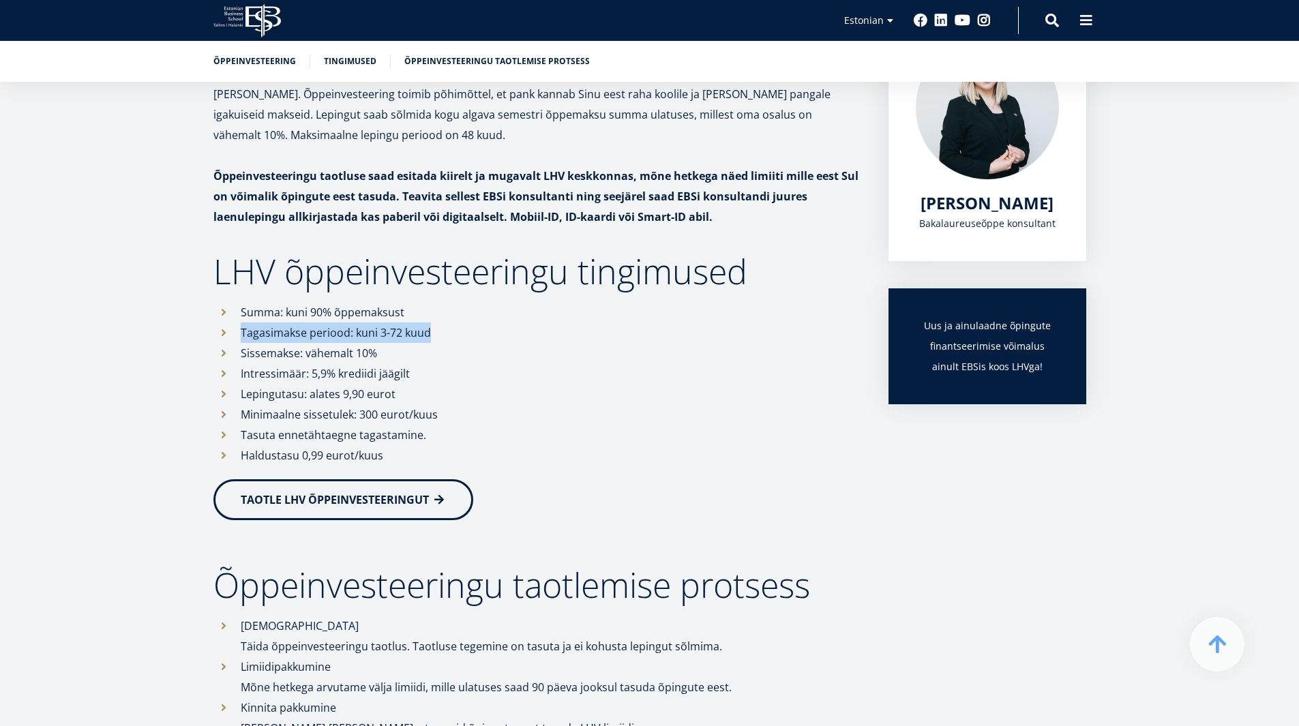
drag, startPoint x: 449, startPoint y: 333, endPoint x: 438, endPoint y: 332, distance: 10.3
click at [448, 333] on li "Tagasimakse periood: kuni 3-72 kuud" at bounding box center [537, 333] width 648 height 20
click at [342, 333] on li "Tagasimakse periood: kuni 3-72 kuud" at bounding box center [537, 333] width 648 height 20
drag, startPoint x: 432, startPoint y: 331, endPoint x: 241, endPoint y: 316, distance: 192.3
click at [241, 316] on ul "Summa: kuni 90% õppemaksust Tagasimakse periood: kuni 3-72 kuud Sissemakse: väh…" at bounding box center [537, 384] width 648 height 164
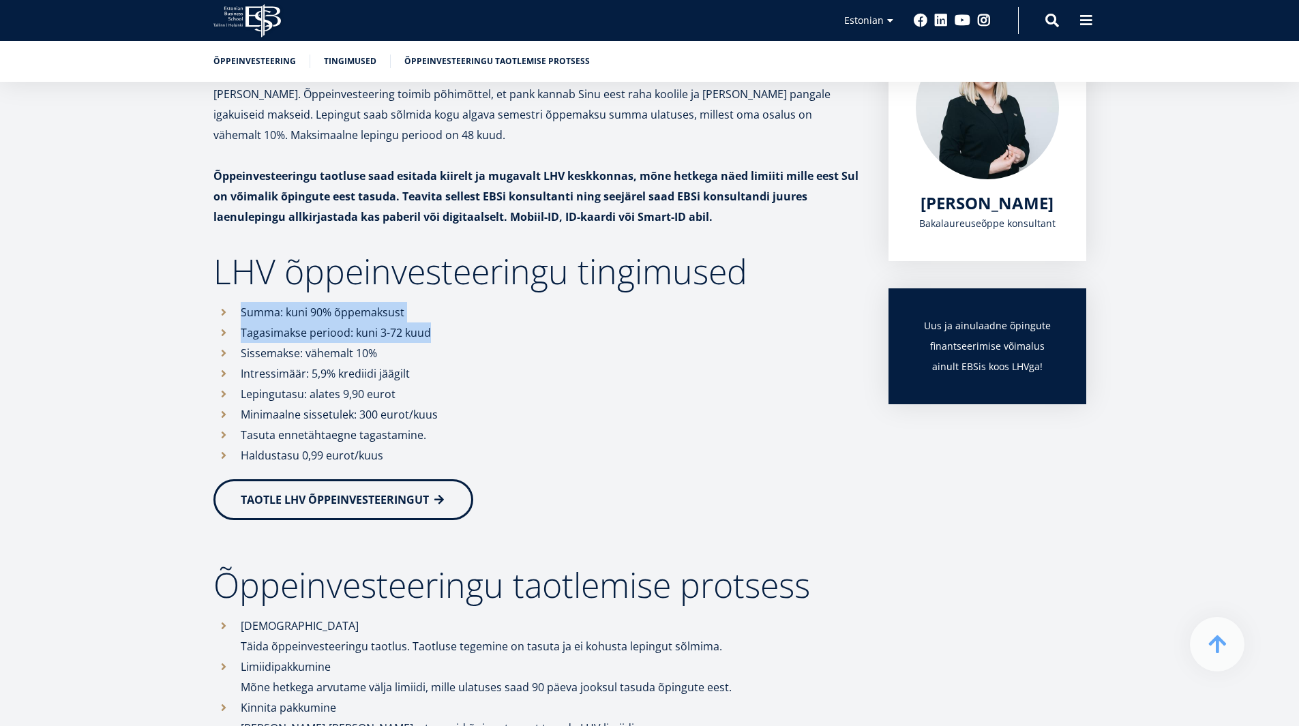
click at [241, 316] on li "Summa: kuni 90% õppemaksust" at bounding box center [537, 312] width 648 height 20
drag, startPoint x: 241, startPoint y: 328, endPoint x: 432, endPoint y: 328, distance: 190.9
click at [432, 328] on li "Tagasimakse periood: kuni 3-72 kuud" at bounding box center [537, 333] width 648 height 20
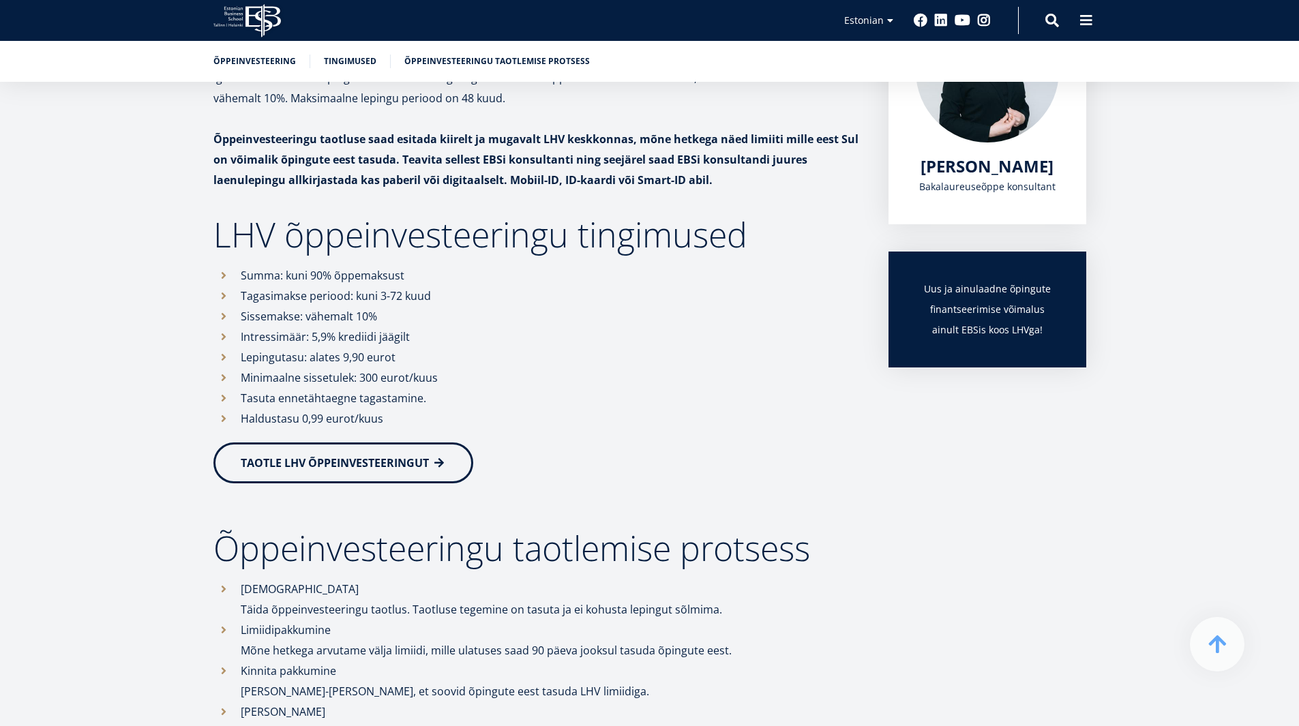
scroll to position [318, 0]
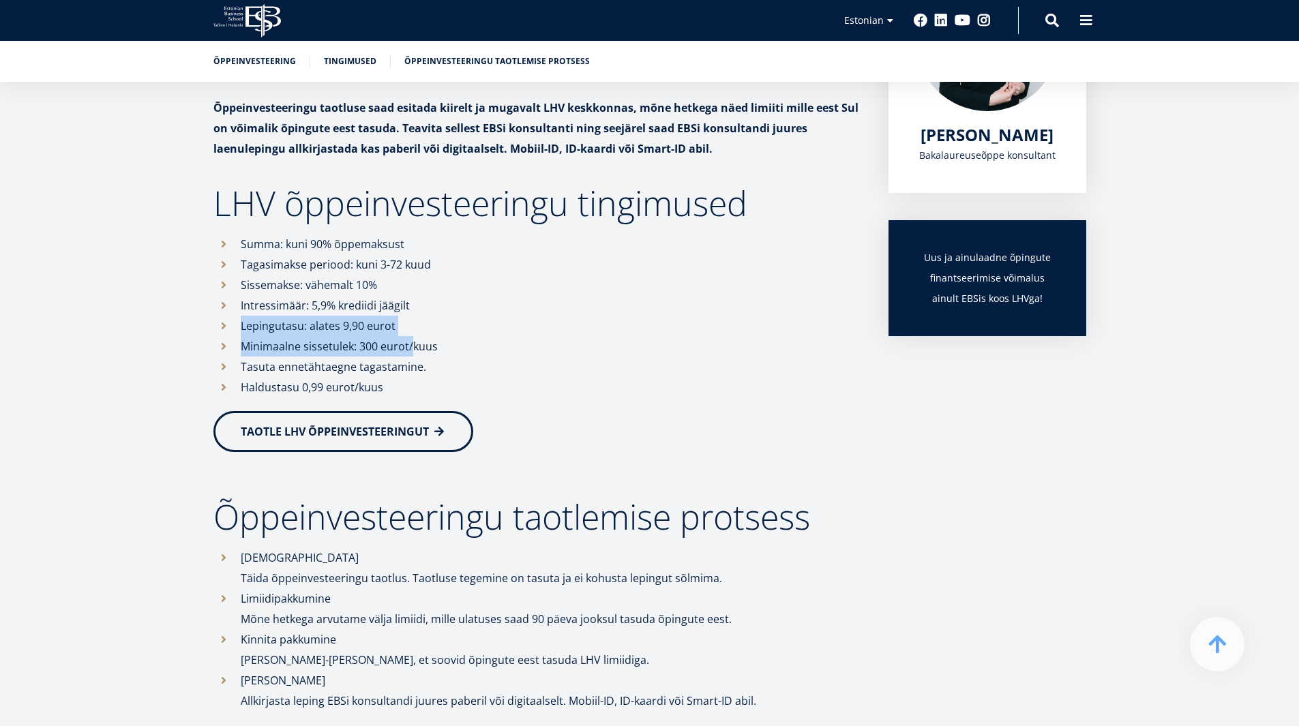
drag, startPoint x: 408, startPoint y: 309, endPoint x: 411, endPoint y: 340, distance: 31.5
click at [411, 340] on ul "Summa: kuni 90% õppemaksust Tagasimakse periood: kuni 3-72 kuud Sissemakse: väh…" at bounding box center [537, 316] width 648 height 164
click at [411, 340] on li "Minimaalne sissetulek: 300 eurot/kuus" at bounding box center [537, 346] width 648 height 20
drag, startPoint x: 403, startPoint y: 329, endPoint x: 385, endPoint y: 303, distance: 31.4
click at [385, 303] on ul "Summa: kuni 90% õppemaksust Tagasimakse periood: kuni 3-72 kuud Sissemakse: väh…" at bounding box center [537, 316] width 648 height 164
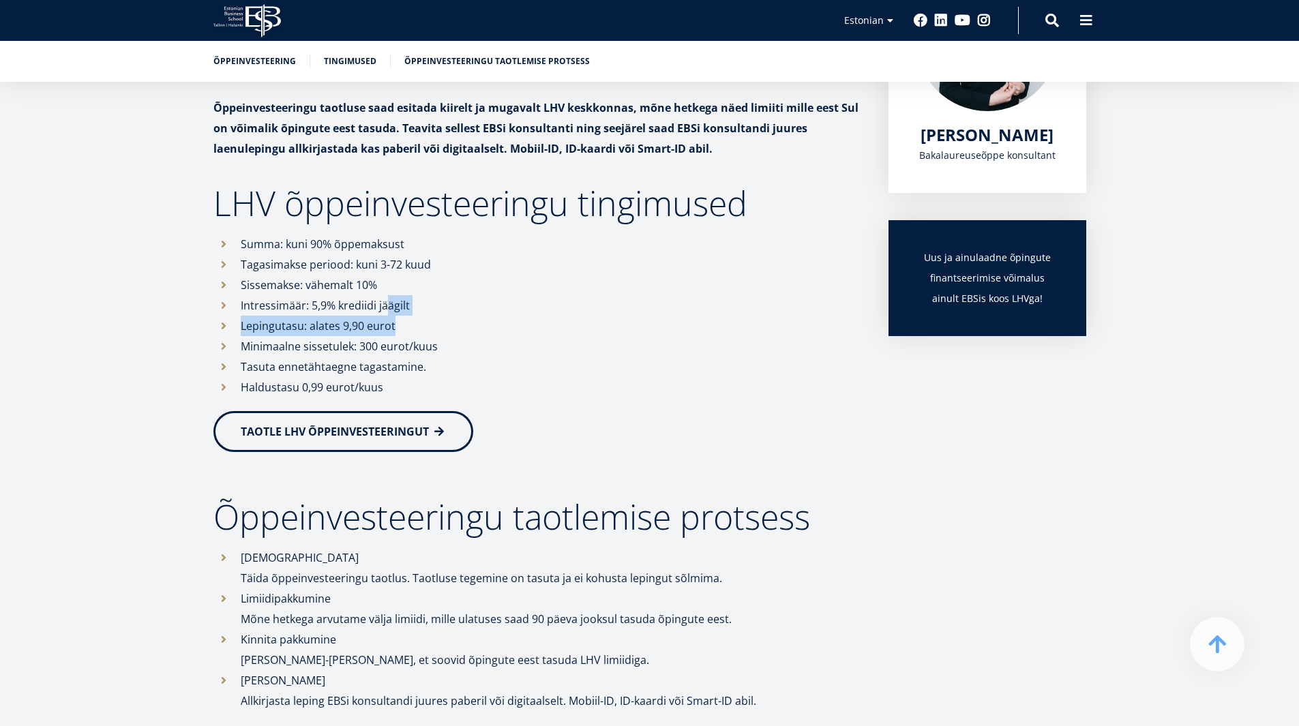
click at [390, 325] on li "Lepingutasu: alates 9,90 eurot" at bounding box center [537, 326] width 648 height 20
click at [404, 343] on li "Minimaalne sissetulek: 300 eurot/kuus" at bounding box center [537, 346] width 648 height 20
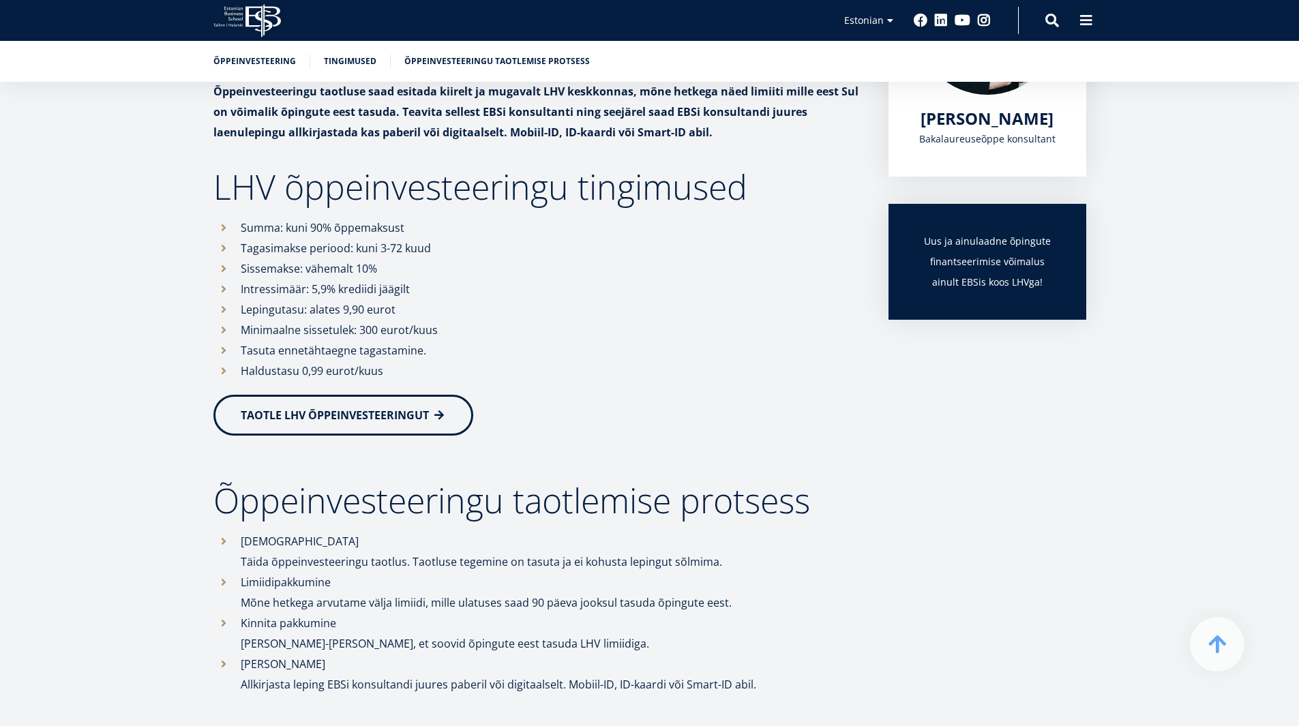
scroll to position [346, 0]
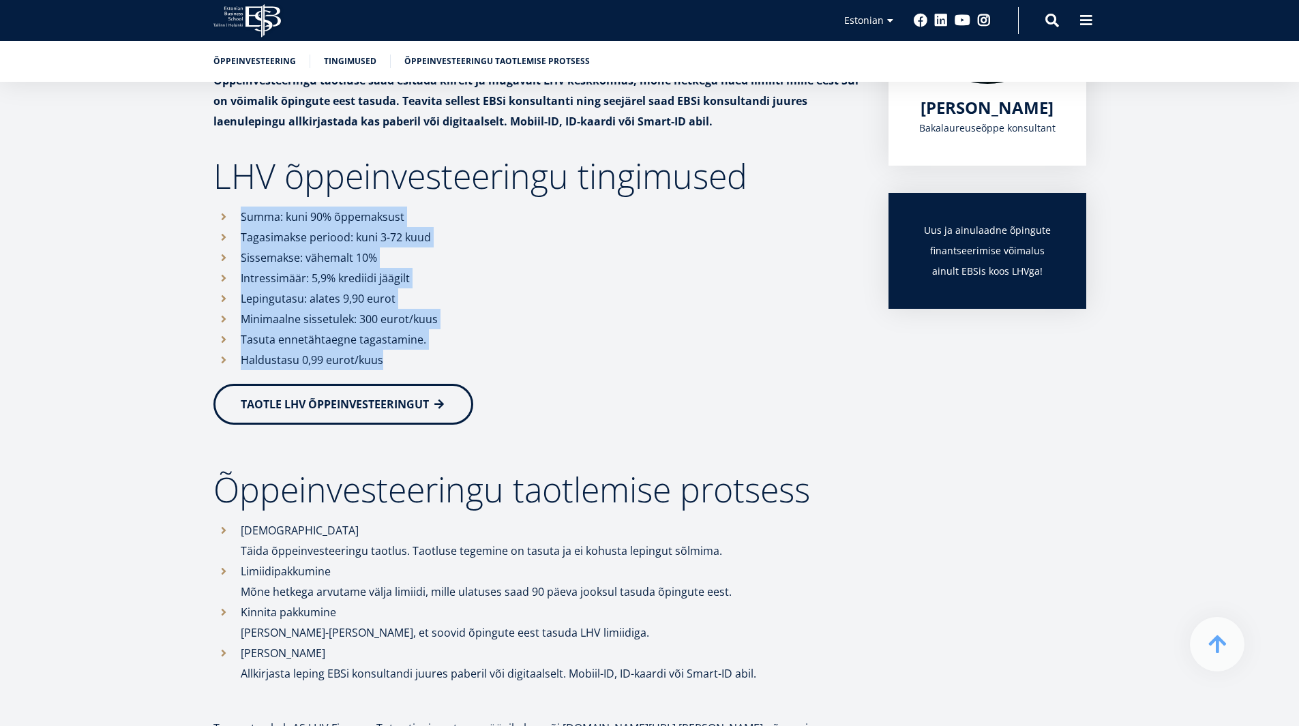
drag, startPoint x: 404, startPoint y: 363, endPoint x: 239, endPoint y: 215, distance: 221.7
click at [239, 215] on ul "Summa: kuni 90% õppemaksust Tagasimakse periood: kuni 3-72 kuud Sissemakse: väh…" at bounding box center [537, 289] width 648 height 164
click at [239, 215] on li "Summa: kuni 90% õppemaksust" at bounding box center [537, 217] width 648 height 20
drag, startPoint x: 393, startPoint y: 360, endPoint x: 372, endPoint y: 222, distance: 139.5
click at [372, 222] on ul "Summa: kuni 90% õppemaksust Tagasimakse periood: kuni 3-72 kuud Sissemakse: väh…" at bounding box center [537, 289] width 648 height 164
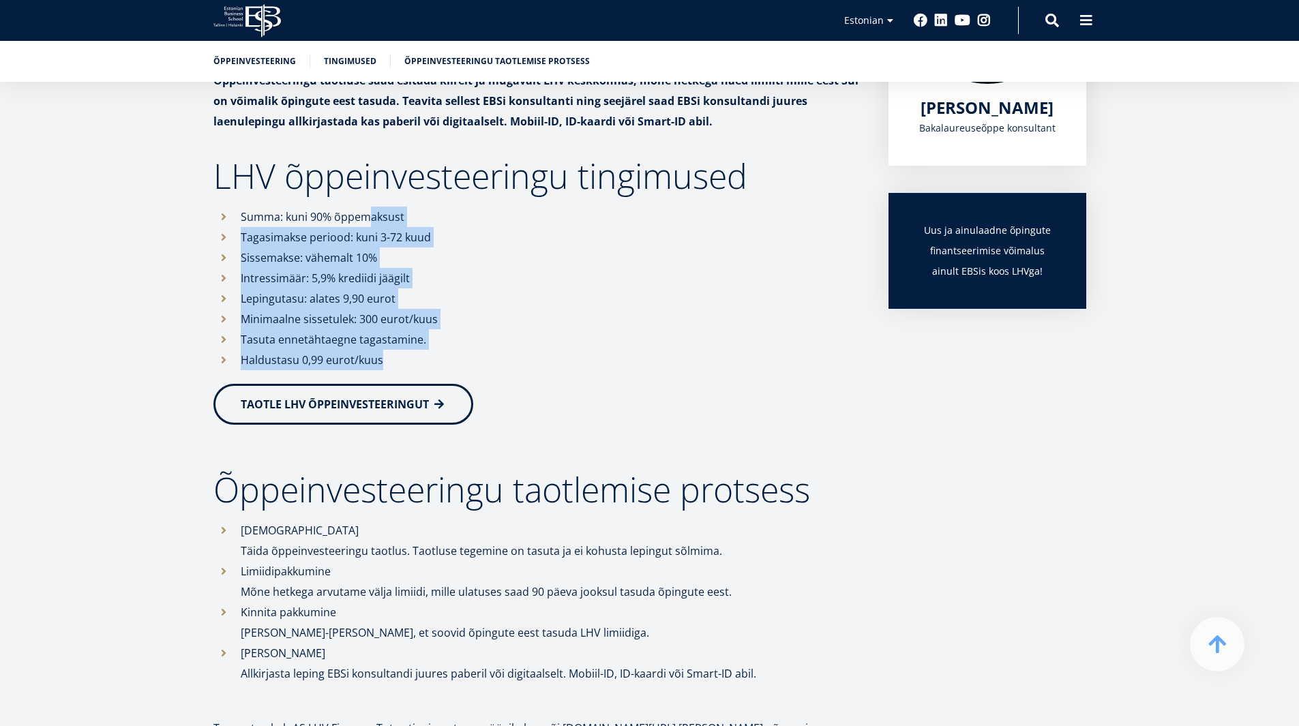
click at [372, 222] on li "Summa: kuni 90% õppemaksust" at bounding box center [537, 217] width 648 height 20
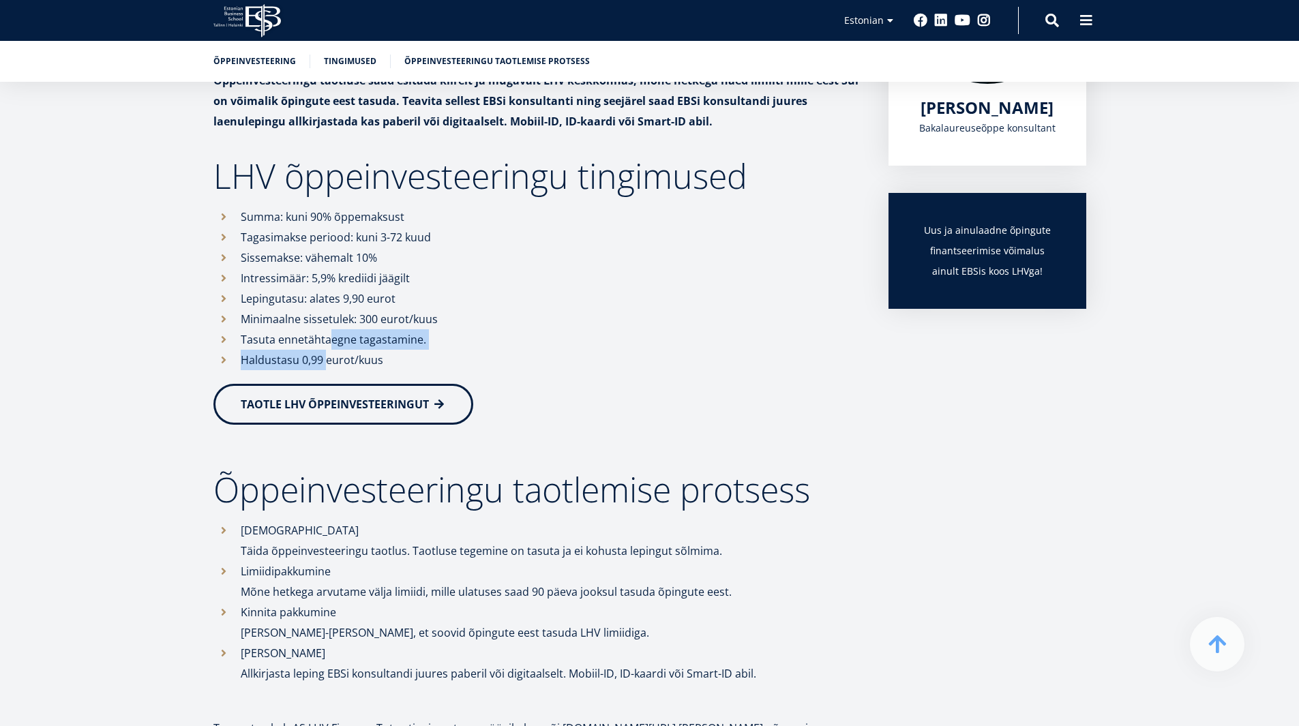
drag, startPoint x: 324, startPoint y: 362, endPoint x: 329, endPoint y: 343, distance: 19.9
click at [329, 343] on ul "Summa: kuni 90% õppemaksust Tagasimakse periood: kuni 3-72 kuud Sissemakse: väh…" at bounding box center [537, 289] width 648 height 164
click at [329, 343] on li "Tasuta ennetähtaegne tagastamine." at bounding box center [537, 339] width 648 height 20
drag, startPoint x: 322, startPoint y: 357, endPoint x: 327, endPoint y: 344, distance: 13.4
click at [327, 344] on ul "Summa: kuni 90% õppemaksust Tagasimakse periood: kuni 3-72 kuud Sissemakse: väh…" at bounding box center [537, 289] width 648 height 164
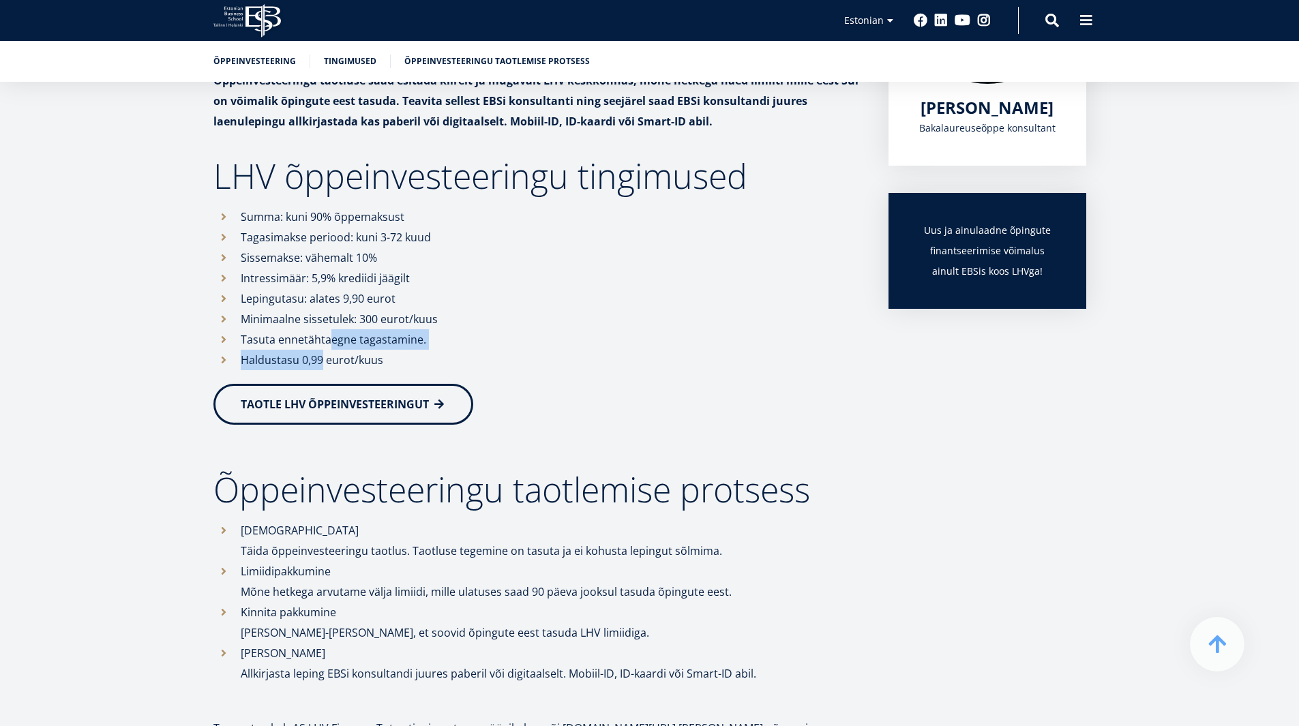
click at [327, 344] on li "Tasuta ennetähtaegne tagastamine." at bounding box center [537, 339] width 648 height 20
drag, startPoint x: 323, startPoint y: 359, endPoint x: 328, endPoint y: 345, distance: 15.3
click at [328, 345] on ul "Summa: kuni 90% õppemaksust Tagasimakse periood: kuni 3-72 kuud Sissemakse: väh…" at bounding box center [537, 289] width 648 height 164
click at [333, 341] on li "Tasuta ennetähtaegne tagastamine." at bounding box center [537, 339] width 648 height 20
drag, startPoint x: 321, startPoint y: 360, endPoint x: 329, endPoint y: 346, distance: 16.5
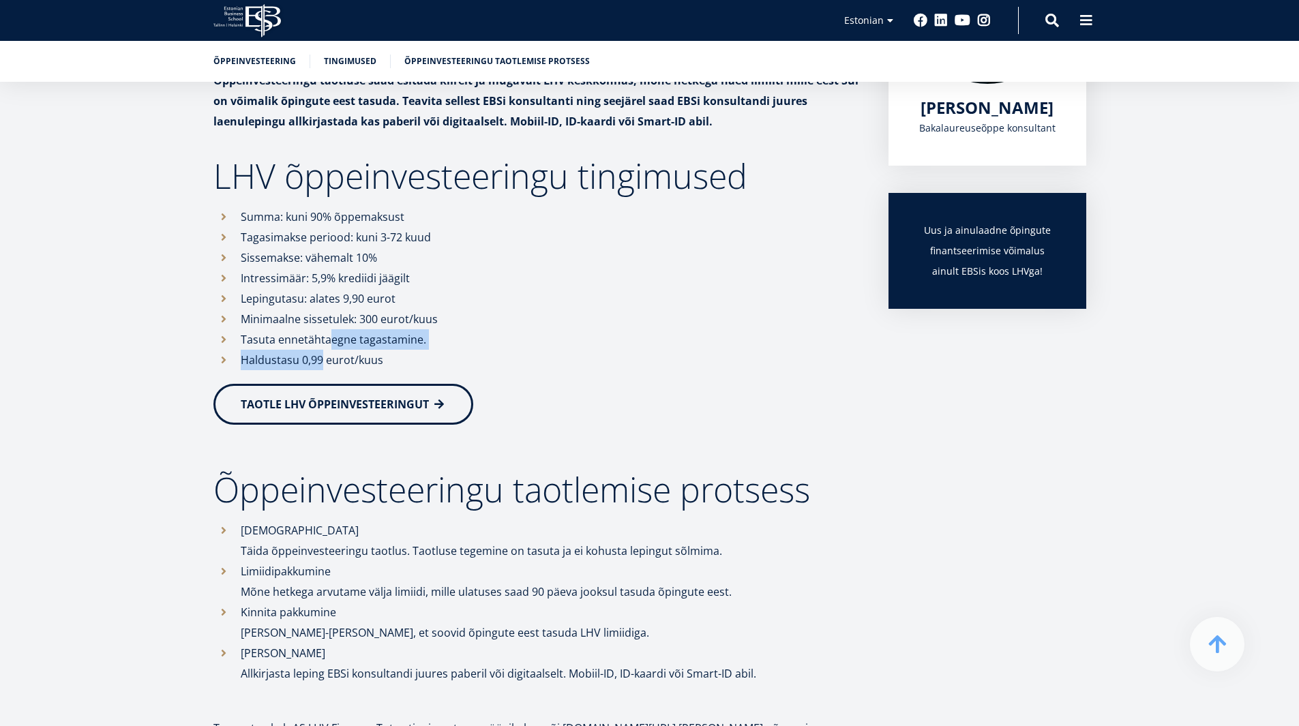
click at [329, 346] on ul "Summa: kuni 90% õppemaksust Tagasimakse periood: kuni 3-72 kuud Sissemakse: väh…" at bounding box center [537, 289] width 648 height 164
click at [329, 346] on li "Tasuta ennetähtaegne tagastamine." at bounding box center [537, 339] width 648 height 20
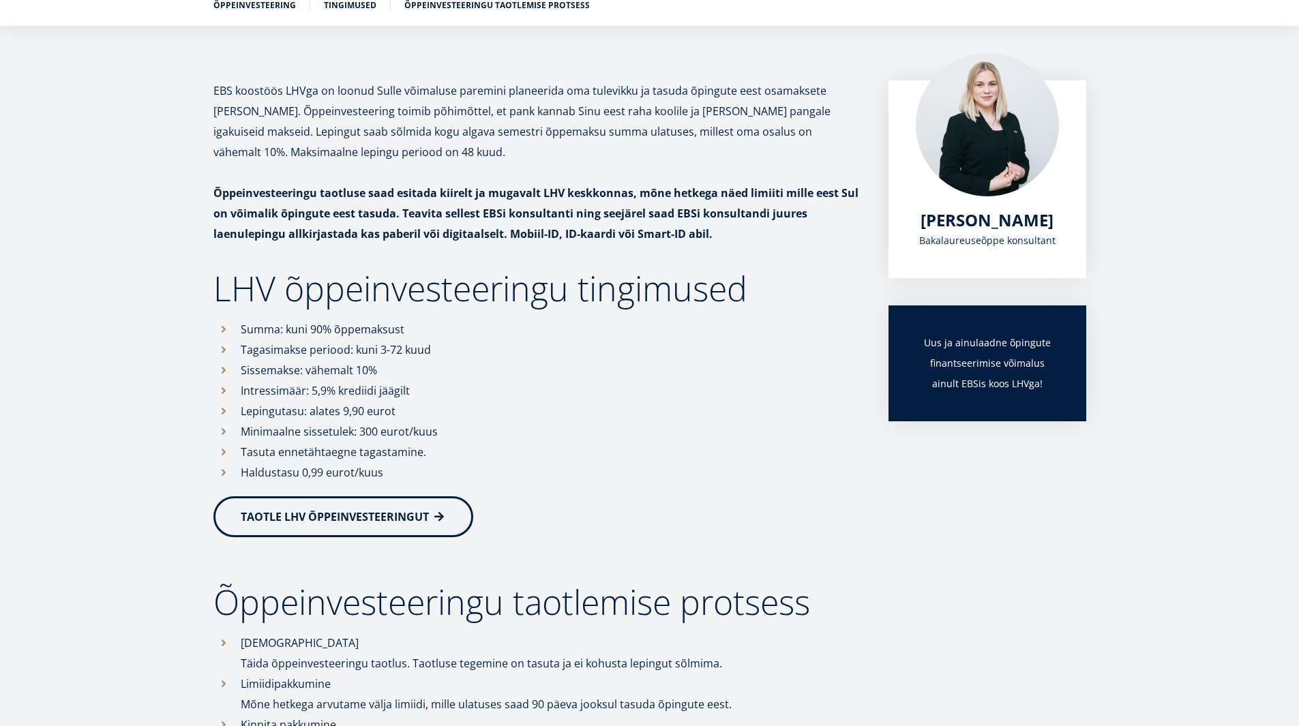
scroll to position [221, 0]
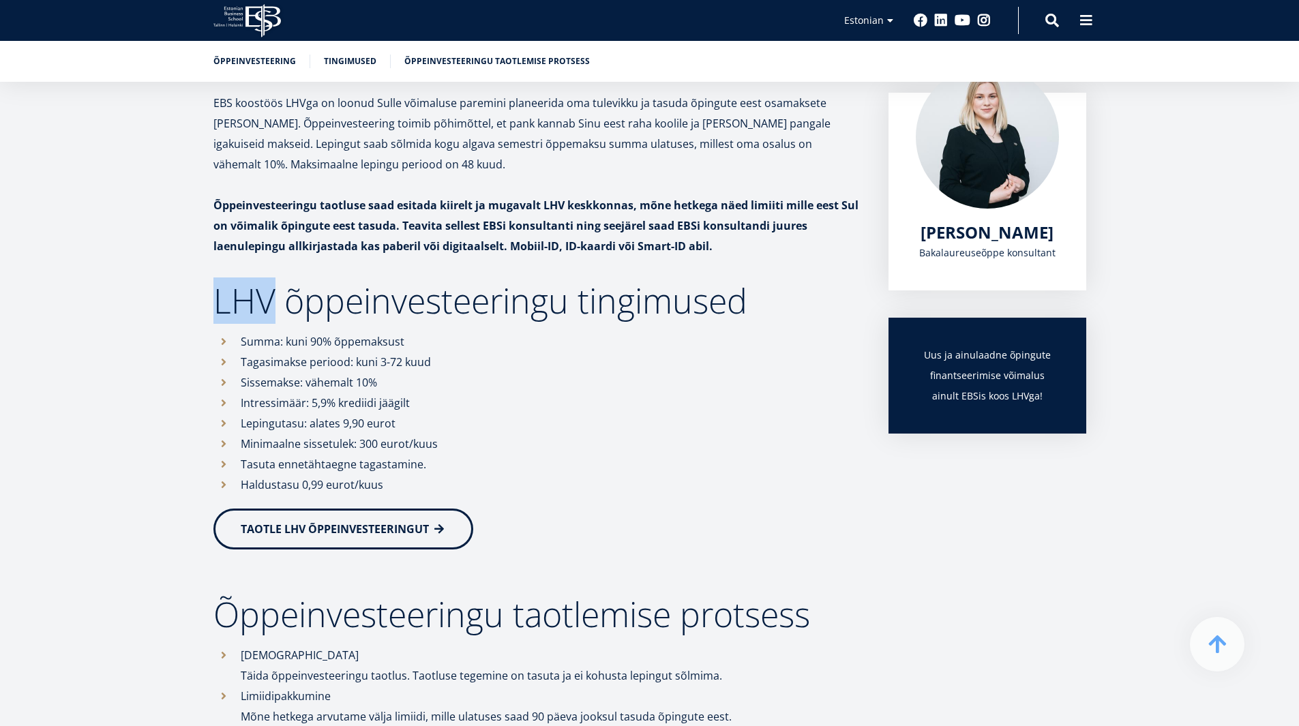
drag, startPoint x: 221, startPoint y: 311, endPoint x: 267, endPoint y: 315, distance: 46.6
click at [267, 315] on h2 "LHV õppeinvesteeringu tingimused" at bounding box center [537, 301] width 648 height 34
click at [270, 315] on h2 "LHV õppeinvesteeringu tingimused" at bounding box center [537, 301] width 648 height 34
drag, startPoint x: 269, startPoint y: 308, endPoint x: 220, endPoint y: 310, distance: 49.1
click at [220, 310] on h2 "LHV õppeinvesteeringu tingimused" at bounding box center [537, 301] width 648 height 34
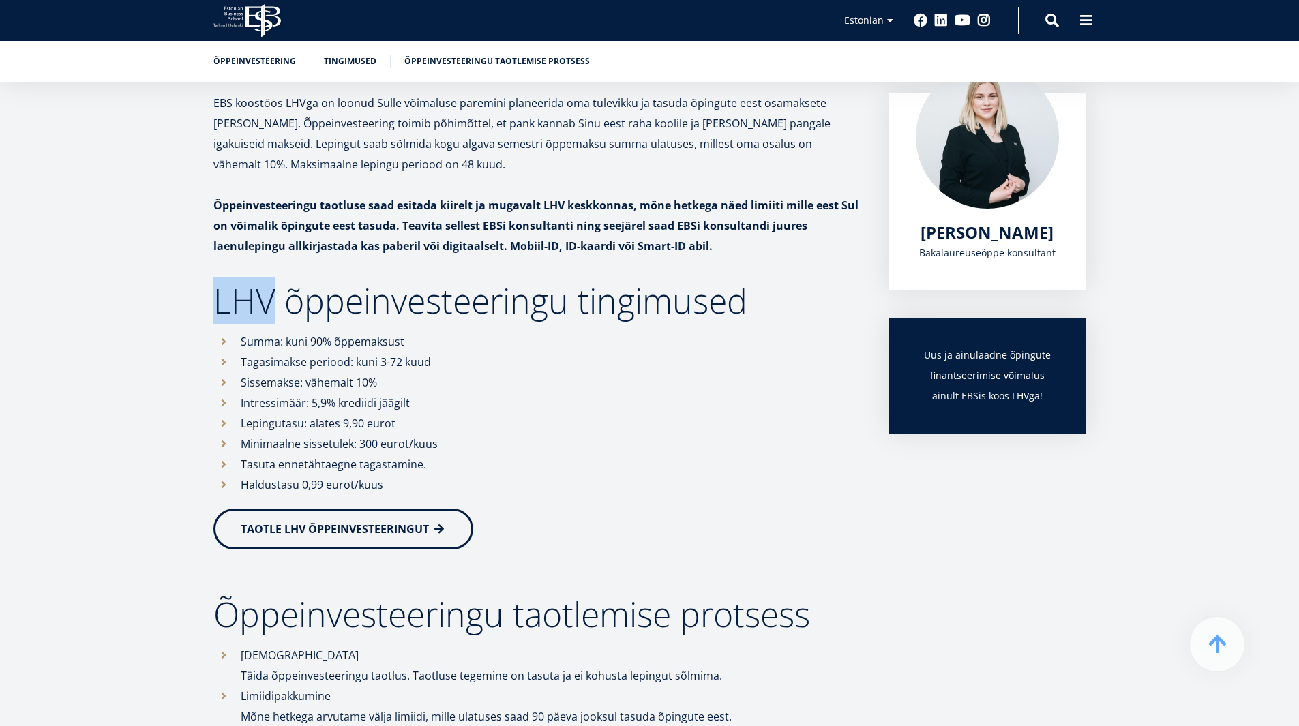
click at [220, 310] on h2 "LHV õppeinvesteeringu tingimused" at bounding box center [537, 301] width 648 height 34
drag, startPoint x: 215, startPoint y: 308, endPoint x: 269, endPoint y: 312, distance: 54.0
click at [269, 312] on h2 "LHV õppeinvesteeringu tingimused" at bounding box center [537, 301] width 648 height 34
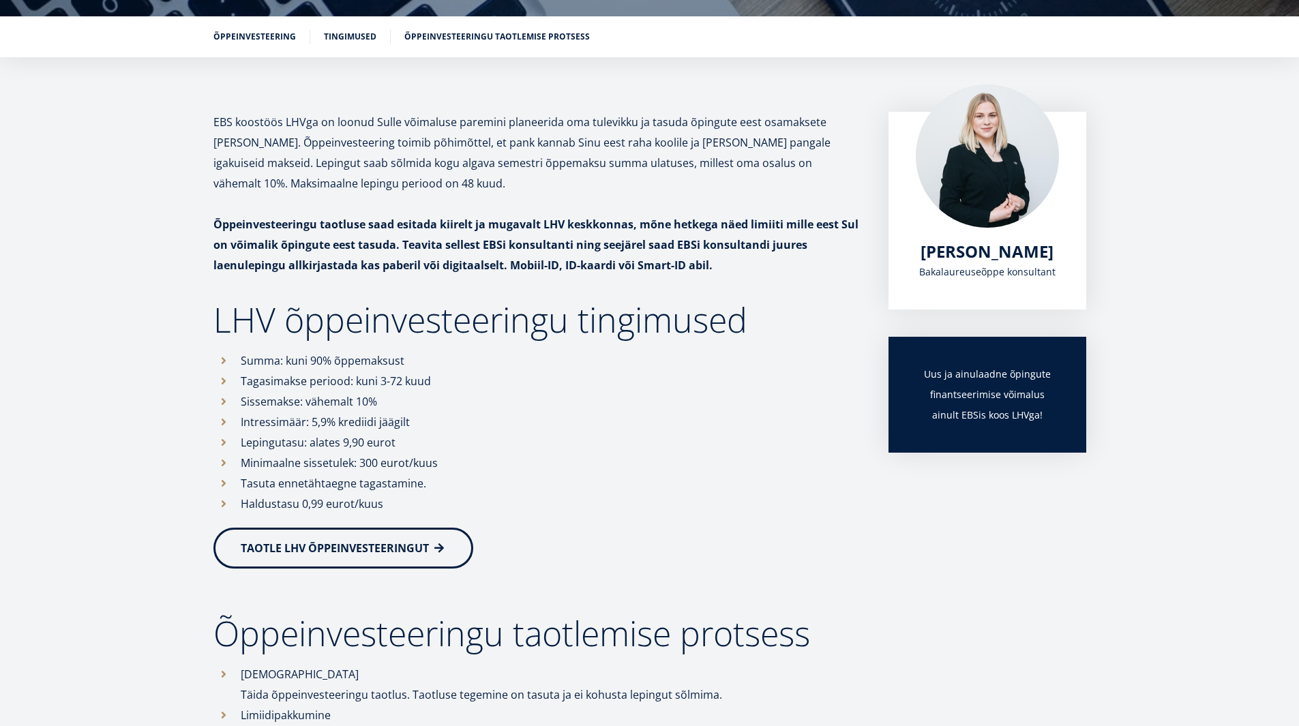
scroll to position [180, 0]
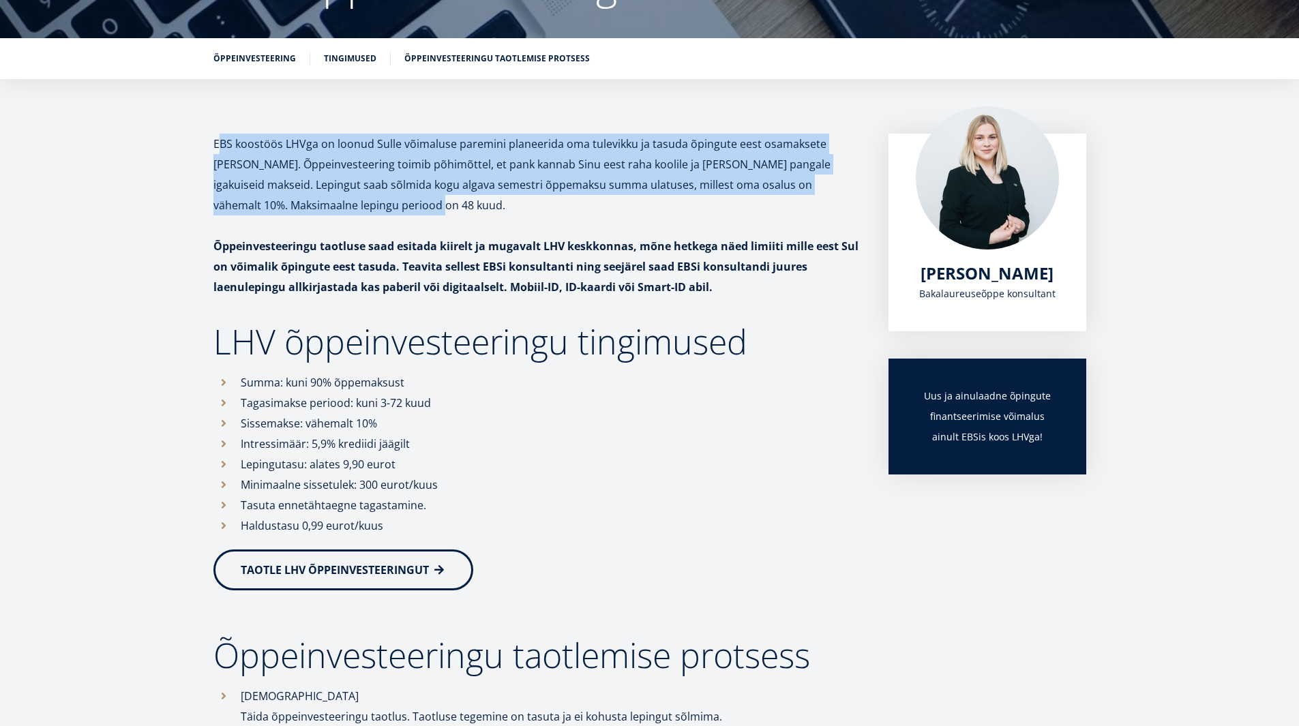
drag, startPoint x: 221, startPoint y: 147, endPoint x: 322, endPoint y: 208, distance: 117.8
click at [322, 208] on p "EBS koostöös LHVga on loonud Sulle võimaluse paremini planeerida oma tulevikku …" at bounding box center [537, 175] width 648 height 82
drag, startPoint x: 321, startPoint y: 207, endPoint x: 196, endPoint y: 141, distance: 140.6
click at [196, 140] on div "EBS koostöös LHVga on loonud Sulle võimaluse paremini planeerida oma tulevikku …" at bounding box center [650, 539] width 982 height 811
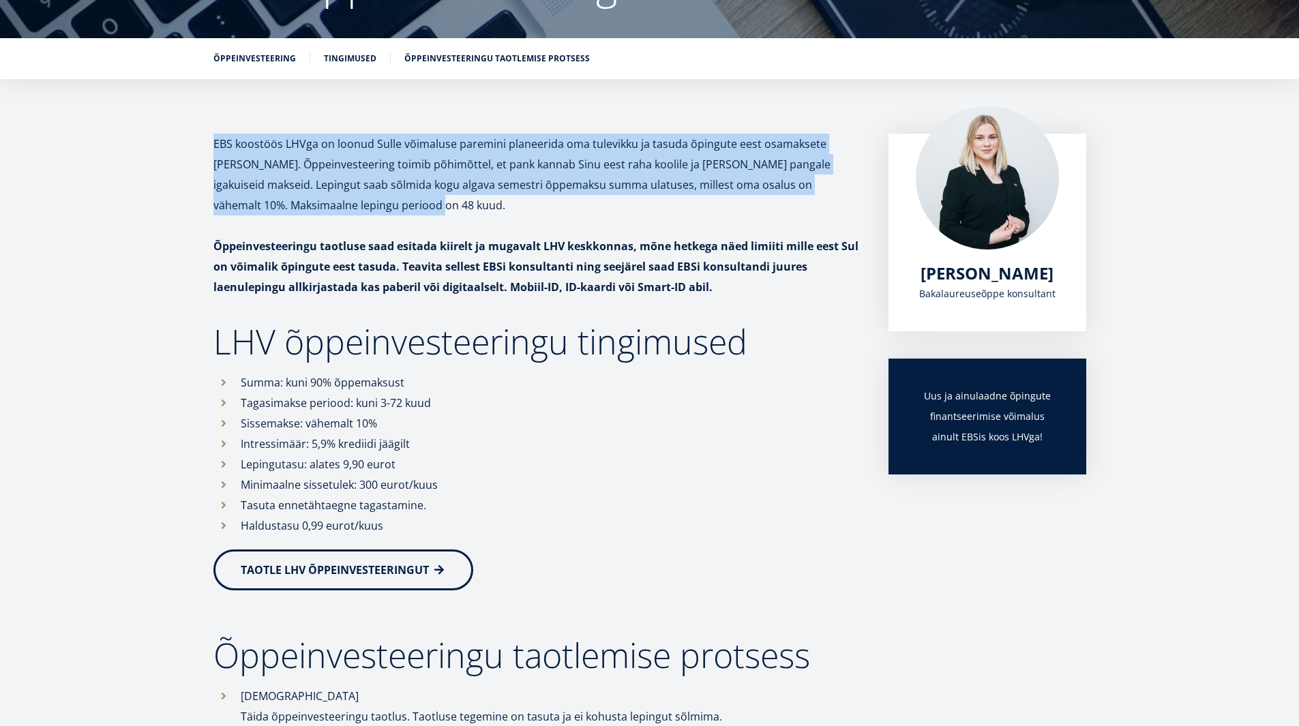
click at [295, 211] on p "EBS koostöös LHVga on loonud Sulle võimaluse paremini planeerida oma tulevikku …" at bounding box center [537, 175] width 648 height 82
drag, startPoint x: 227, startPoint y: 145, endPoint x: 315, endPoint y: 202, distance: 105.0
click at [315, 202] on div "EBS koostöös LHVga on loonud Sulle võimaluse paremini planeerida oma tulevikku …" at bounding box center [650, 539] width 982 height 811
click at [316, 203] on p "EBS koostöös LHVga on loonud Sulle võimaluse paremini planeerida oma tulevikku …" at bounding box center [537, 175] width 648 height 82
drag, startPoint x: 318, startPoint y: 208, endPoint x: 314, endPoint y: 145, distance: 62.9
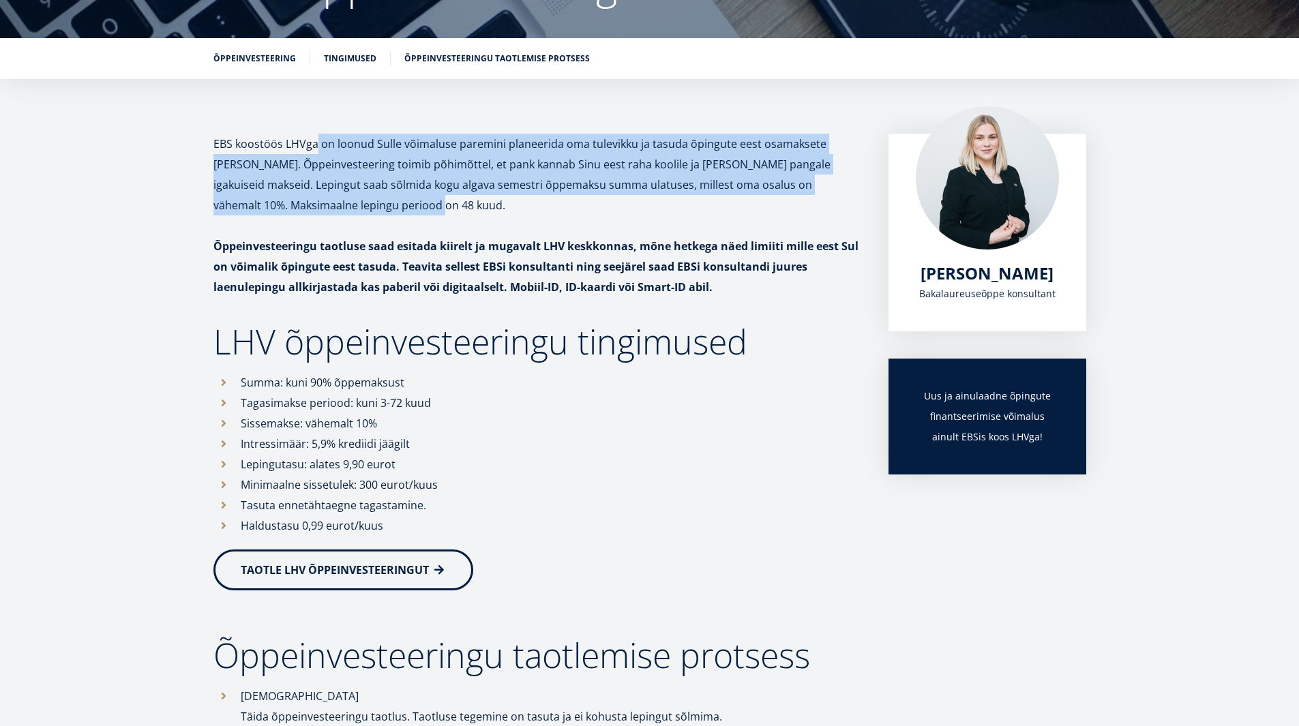
click at [314, 145] on p "EBS koostöös LHVga on loonud Sulle võimaluse paremini planeerida oma tulevikku …" at bounding box center [537, 175] width 648 height 82
click at [327, 194] on p "EBS koostöös LHVga on loonud Sulle võimaluse paremini planeerida oma tulevikku …" at bounding box center [537, 175] width 648 height 82
drag, startPoint x: 319, startPoint y: 205, endPoint x: 319, endPoint y: 148, distance: 57.3
click at [319, 148] on p "EBS koostöös LHVga on loonud Sulle võimaluse paremini planeerida oma tulevikku …" at bounding box center [537, 175] width 648 height 82
click at [323, 163] on p "EBS koostöös LHVga on loonud Sulle võimaluse paremini planeerida oma tulevikku …" at bounding box center [537, 175] width 648 height 82
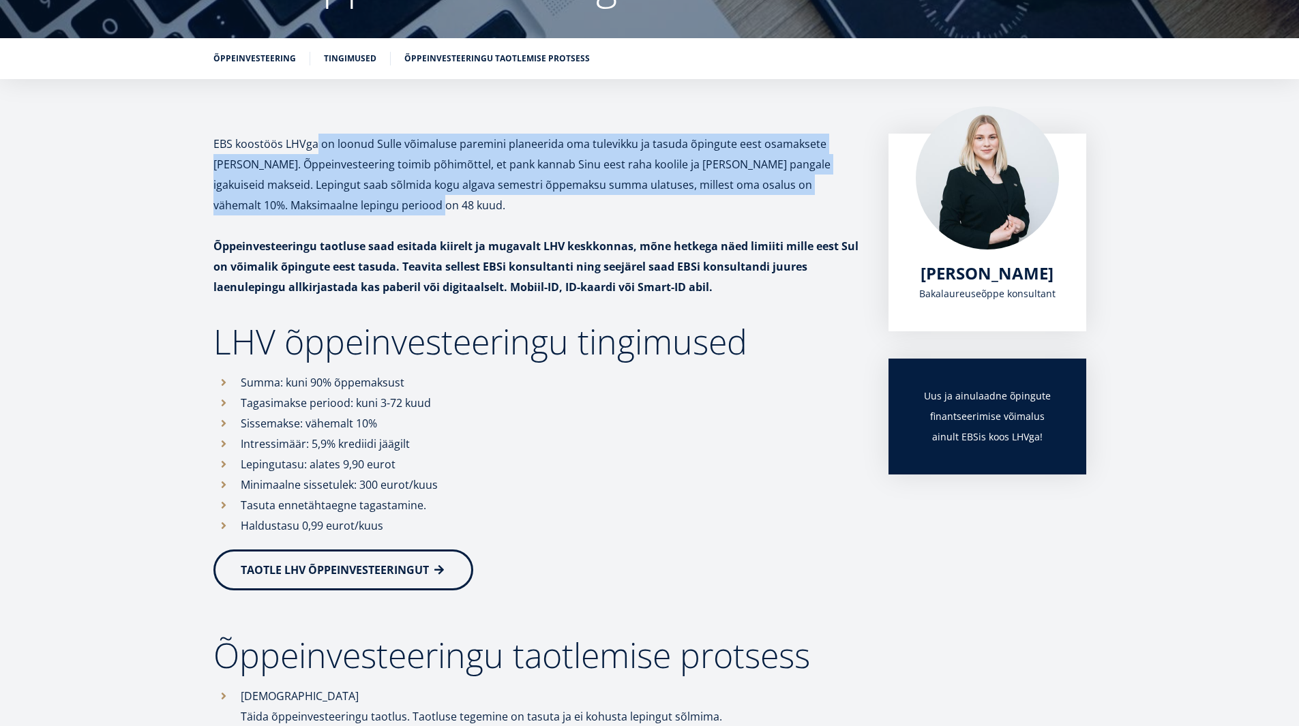
drag, startPoint x: 321, startPoint y: 203, endPoint x: 318, endPoint y: 175, distance: 27.4
click at [317, 150] on p "EBS koostöös LHVga on loonud Sulle võimaluse paremini planeerida oma tulevikku …" at bounding box center [537, 175] width 648 height 82
click at [318, 189] on p "EBS koostöös LHVga on loonud Sulle võimaluse paremini planeerida oma tulevikku …" at bounding box center [537, 175] width 648 height 82
drag, startPoint x: 319, startPoint y: 207, endPoint x: 316, endPoint y: 145, distance: 62.1
click at [316, 145] on p "EBS koostöös LHVga on loonud Sulle võimaluse paremini planeerida oma tulevikku …" at bounding box center [537, 175] width 648 height 82
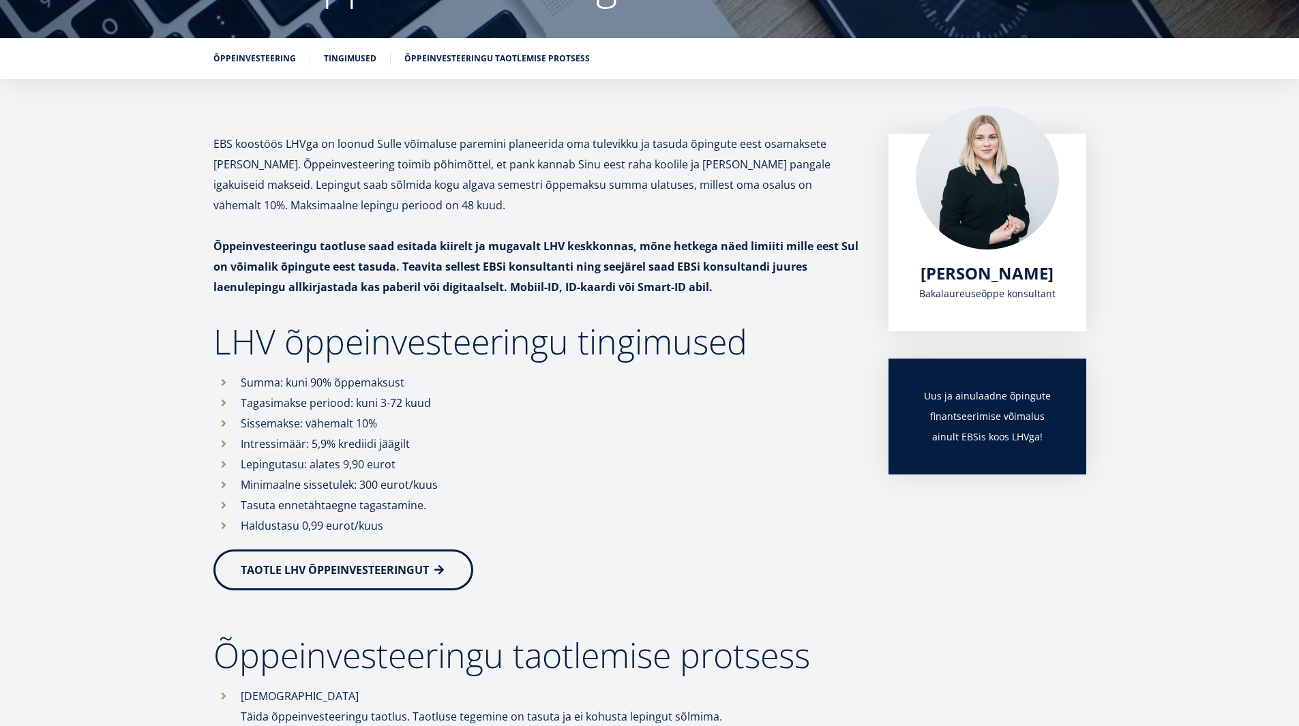
drag, startPoint x: 433, startPoint y: 502, endPoint x: 440, endPoint y: 503, distance: 7.0
click at [440, 503] on li "Tasuta ennetähtaegne tagastamine." at bounding box center [537, 505] width 648 height 20
drag, startPoint x: 365, startPoint y: 505, endPoint x: 238, endPoint y: 507, distance: 126.9
click at [238, 507] on li "Tasuta ennetähtaegne tagastamine." at bounding box center [537, 505] width 648 height 20
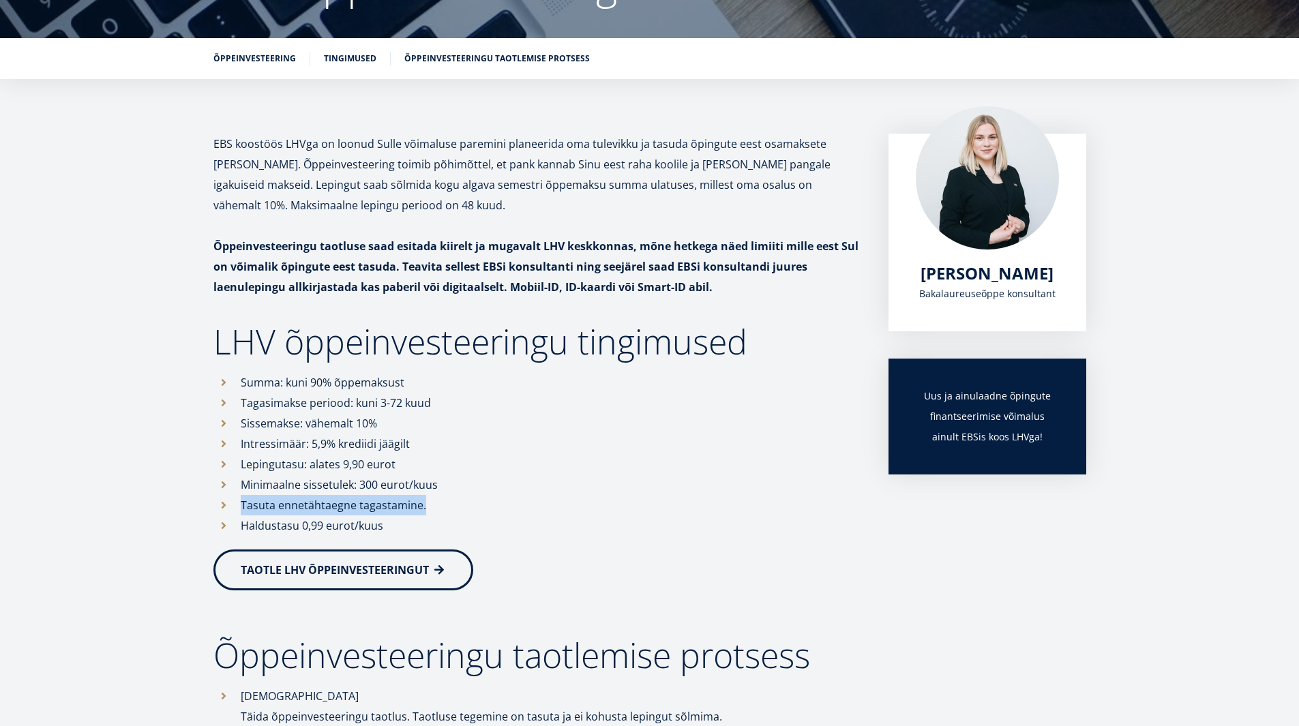
click at [243, 507] on li "Tasuta ennetähtaegne tagastamine." at bounding box center [537, 505] width 648 height 20
drag, startPoint x: 241, startPoint y: 507, endPoint x: 410, endPoint y: 511, distance: 169.2
click at [410, 511] on li "Tasuta ennetähtaegne tagastamine." at bounding box center [537, 505] width 648 height 20
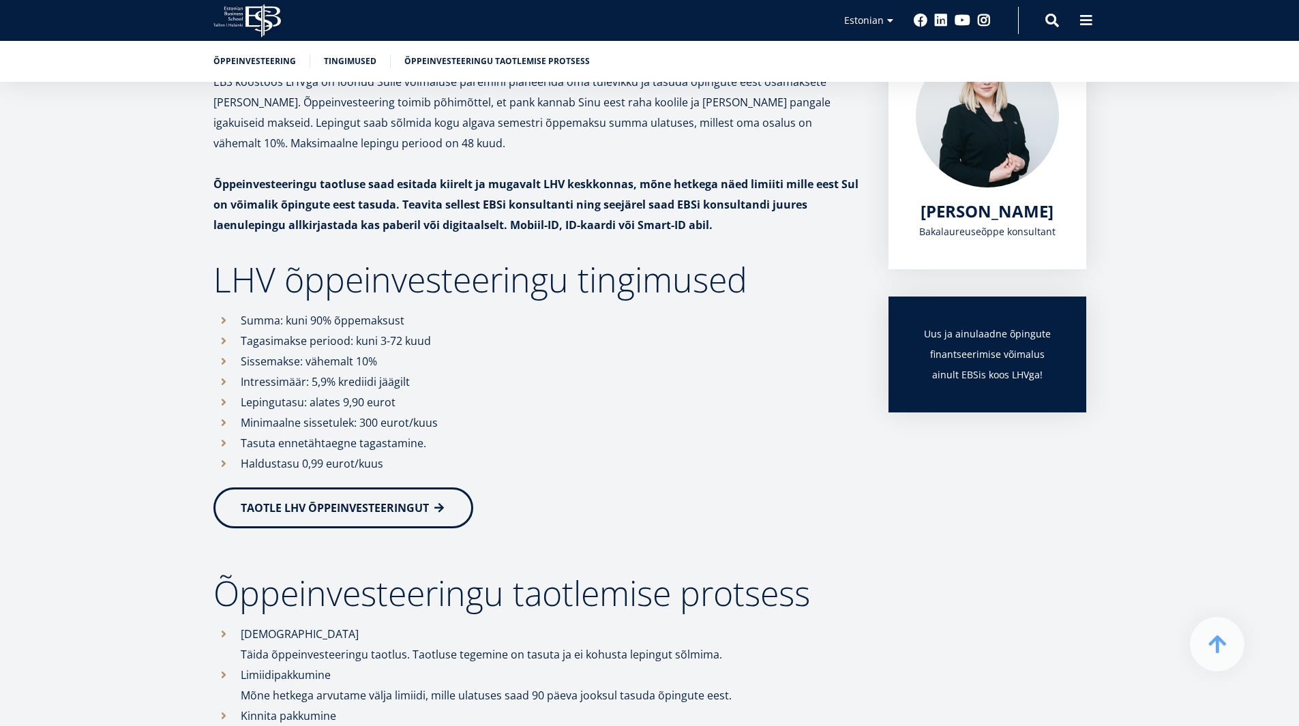
scroll to position [276, 0]
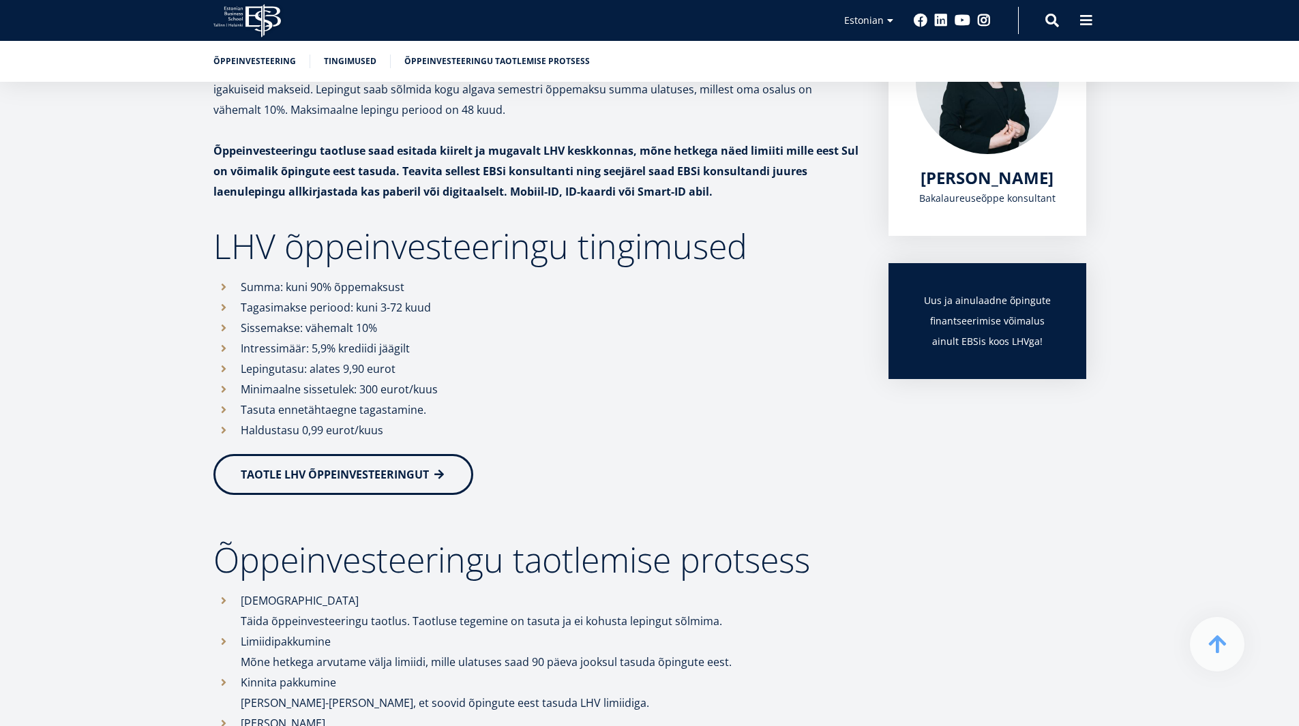
drag, startPoint x: 396, startPoint y: 424, endPoint x: 381, endPoint y: 425, distance: 15.0
click at [379, 423] on li "Haldustasu 0,99 eurot/kuus" at bounding box center [537, 430] width 648 height 20
click at [381, 425] on li "Haldustasu 0,99 eurot/kuus" at bounding box center [537, 430] width 648 height 20
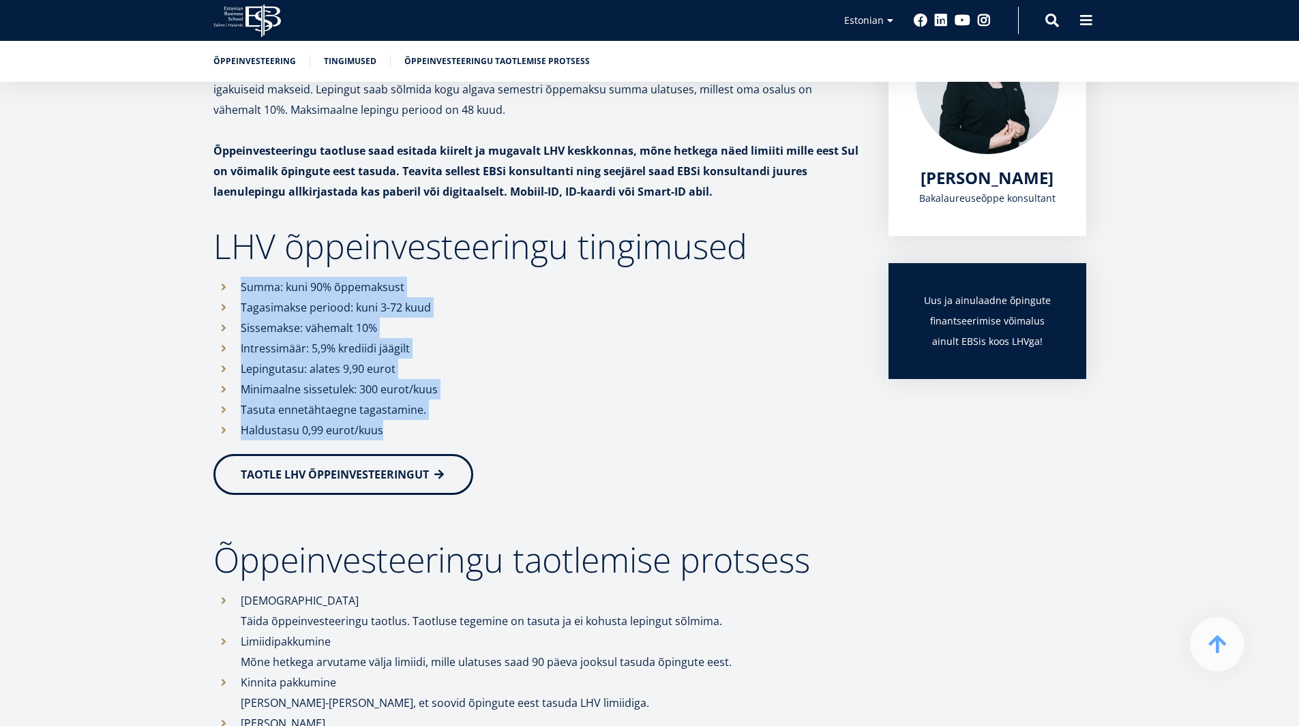
drag, startPoint x: 391, startPoint y: 432, endPoint x: 238, endPoint y: 273, distance: 220.9
click at [238, 273] on div "EBS koostöös LHVga on loonud Sulle võimaluse paremini planeerida oma tulevikku …" at bounding box center [537, 443] width 648 height 811
click at [254, 282] on li "Summa: kuni 90% õppemaksust" at bounding box center [537, 287] width 648 height 20
drag, startPoint x: 428, startPoint y: 443, endPoint x: 252, endPoint y: 280, distance: 238.9
click at [238, 272] on div "EBS koostöös LHVga on loonud Sulle võimaluse paremini planeerida oma tulevikku …" at bounding box center [537, 443] width 648 height 811
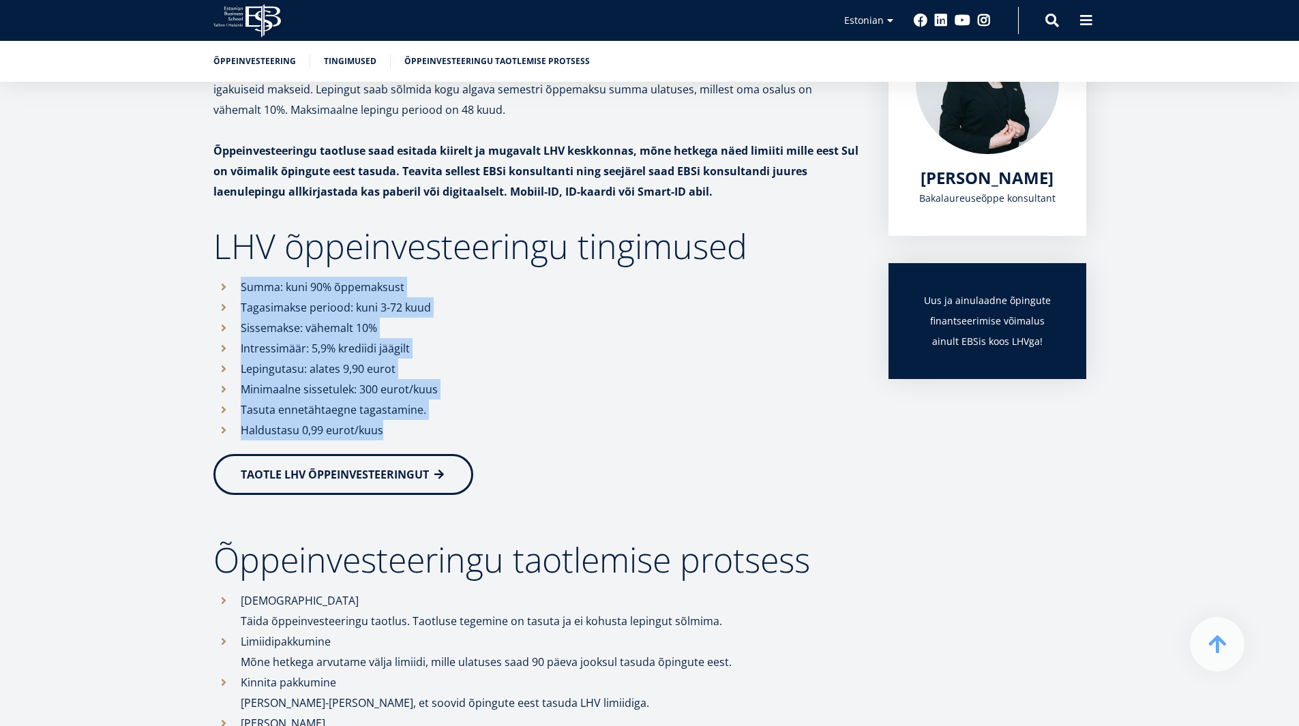
click at [323, 310] on li "Tagasimakse periood: kuni 3-72 kuud" at bounding box center [537, 307] width 648 height 20
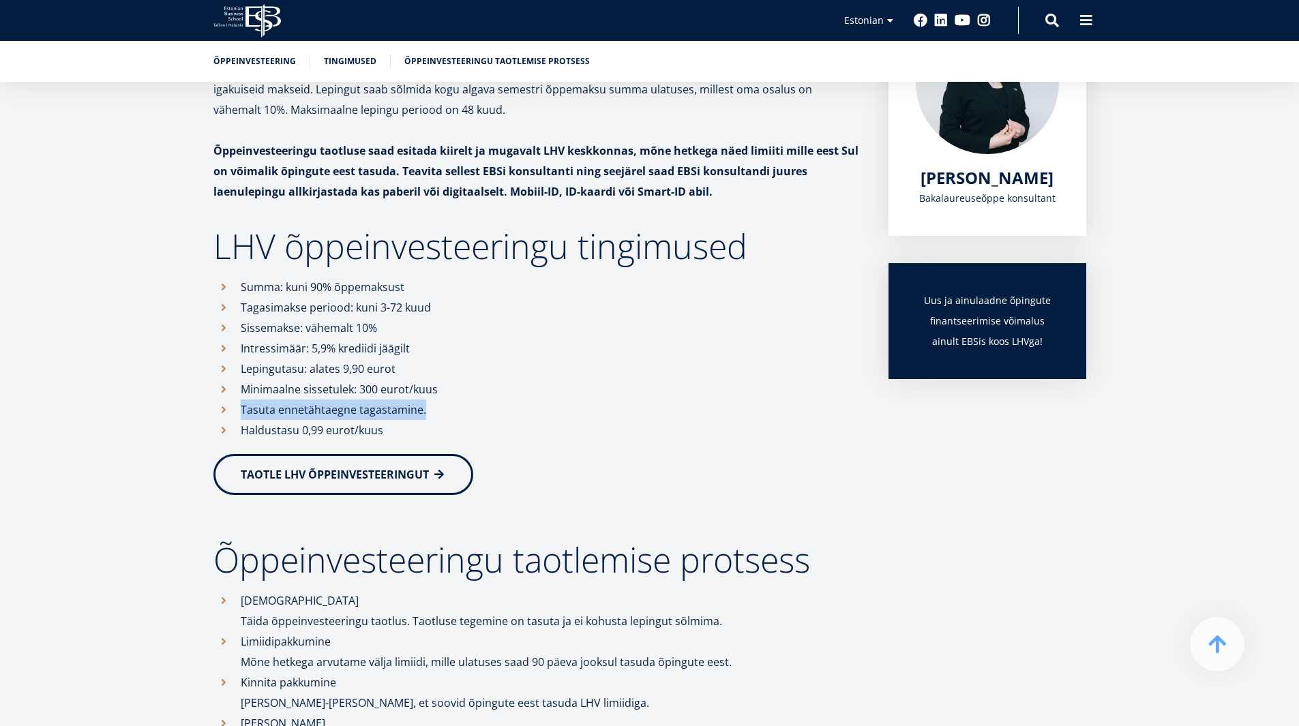
drag, startPoint x: 241, startPoint y: 409, endPoint x: 437, endPoint y: 411, distance: 196.4
click at [437, 411] on li "Tasuta ennetähtaegne tagastamine." at bounding box center [537, 410] width 648 height 20
drag, startPoint x: 433, startPoint y: 413, endPoint x: 232, endPoint y: 415, distance: 201.2
click at [232, 415] on li "Tasuta ennetähtaegne tagastamine." at bounding box center [537, 410] width 648 height 20
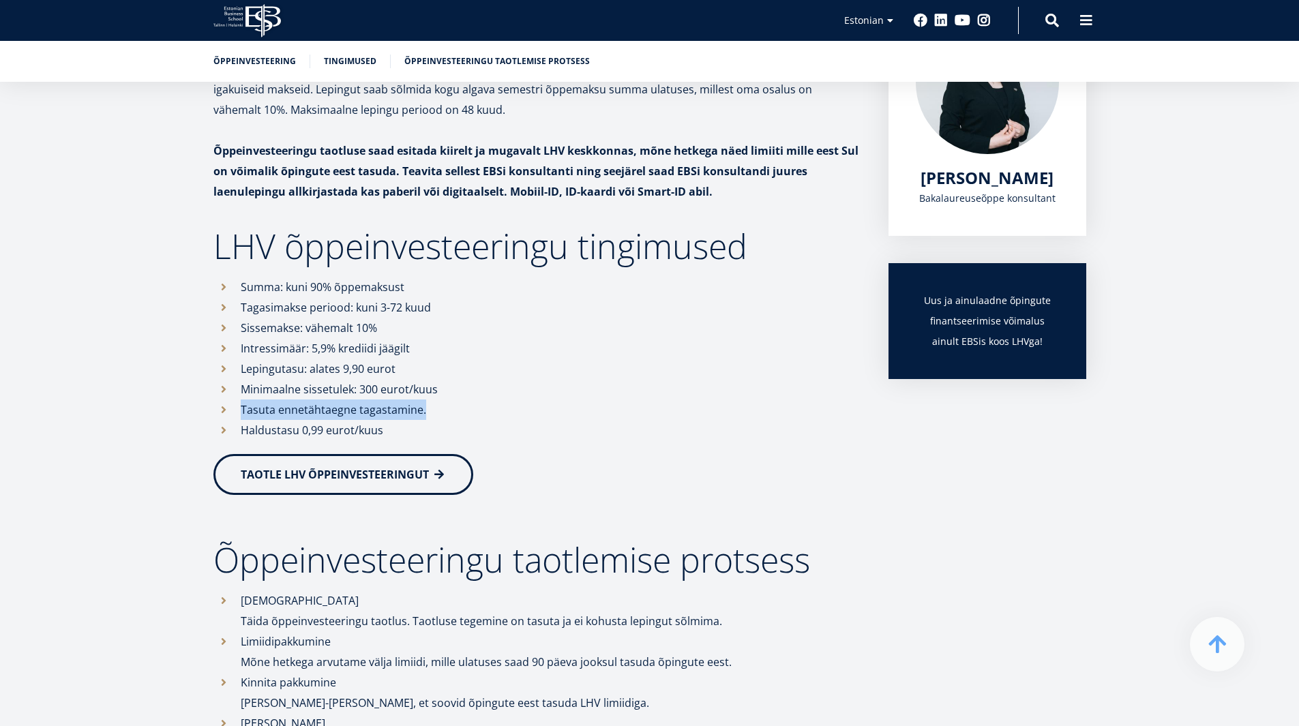
click at [243, 415] on li "Tasuta ennetähtaegne tagastamine." at bounding box center [537, 410] width 648 height 20
drag, startPoint x: 247, startPoint y: 412, endPoint x: 355, endPoint y: 415, distance: 108.5
click at [355, 415] on li "Tasuta ennetähtaegne tagastamine." at bounding box center [537, 410] width 648 height 20
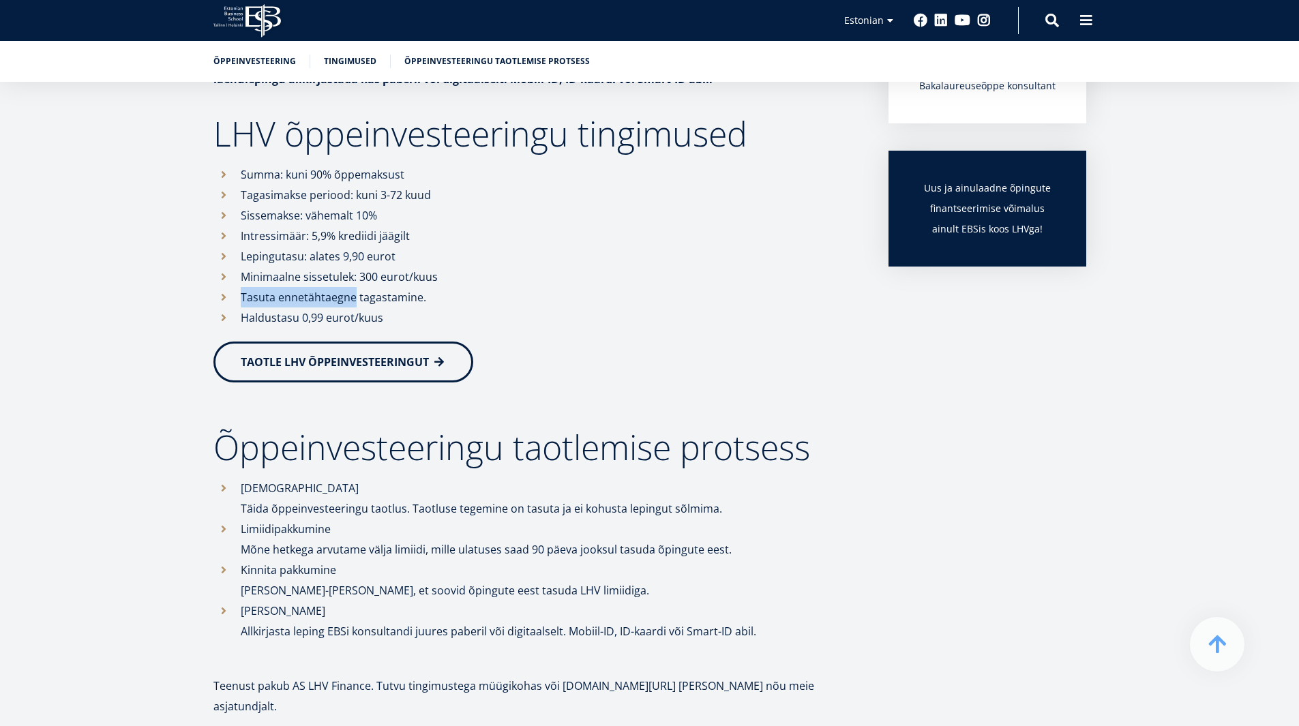
scroll to position [412, 0]
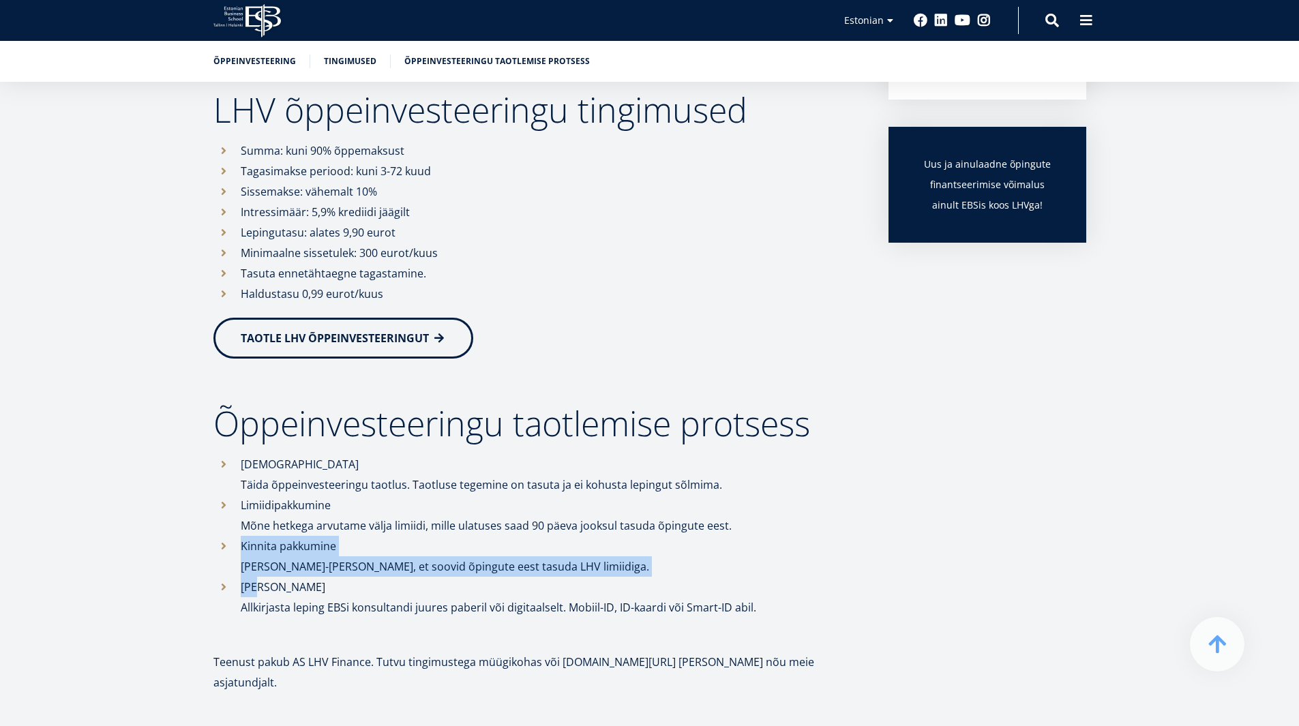
drag, startPoint x: 342, startPoint y: 550, endPoint x: 258, endPoint y: 589, distance: 92.1
click at [258, 589] on ul "Taotlus Täida õppeinvesteeringu taotlus. Taotluse tegemine on tasuta ja ei kohu…" at bounding box center [537, 536] width 648 height 164
click at [260, 589] on li "[PERSON_NAME] Allkirjasta leping EBSi konsultandi juures paberil või digitaalse…" at bounding box center [537, 597] width 648 height 41
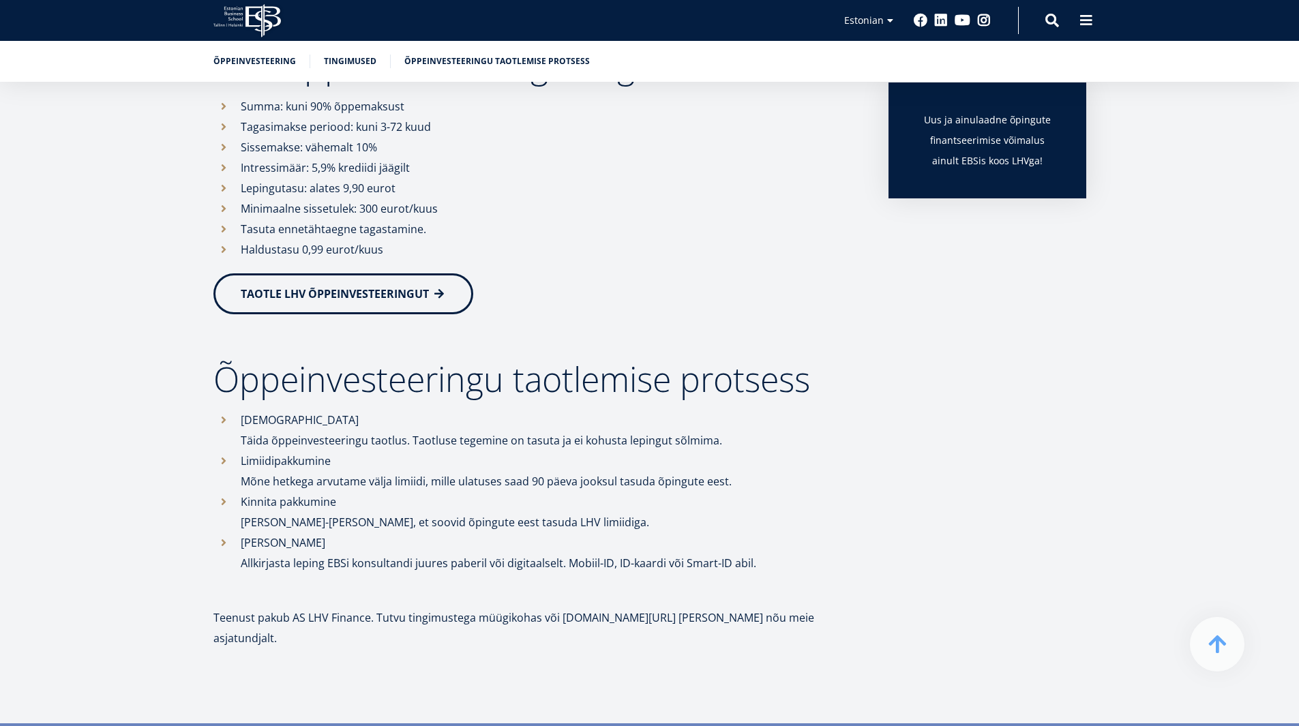
scroll to position [480, 0]
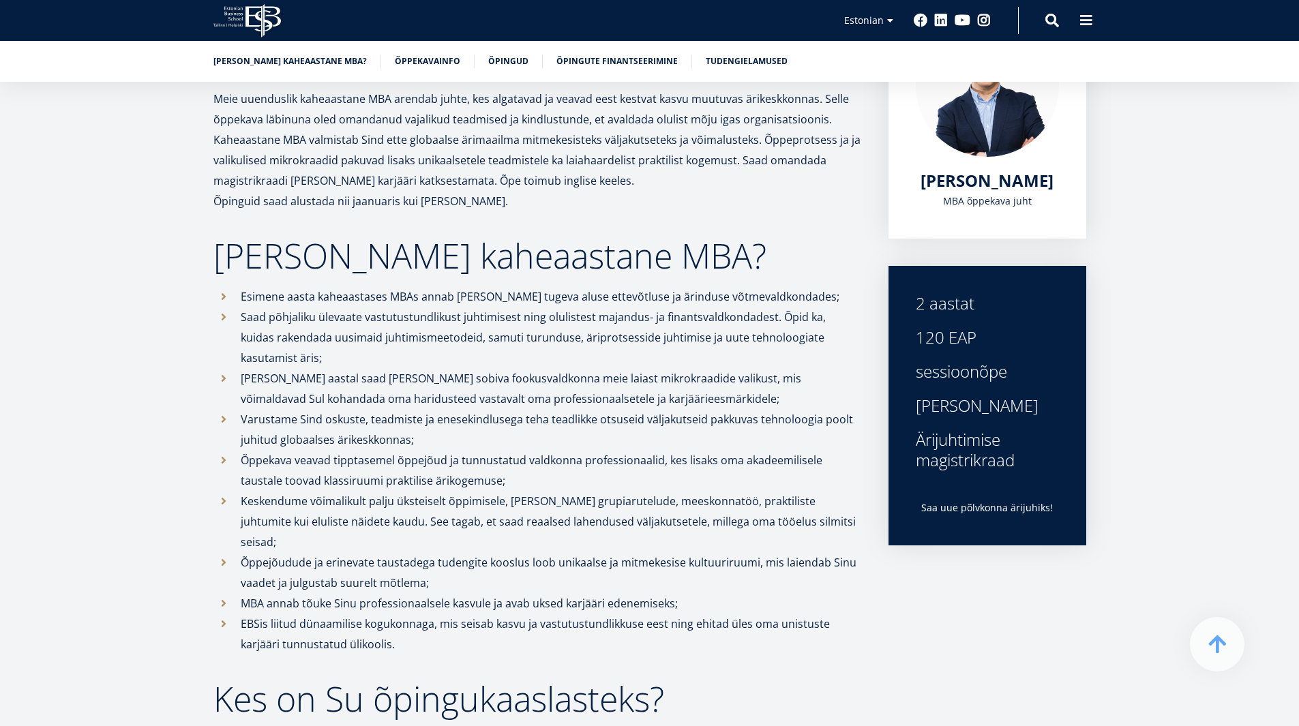
scroll to position [341, 0]
